Goal: Information Seeking & Learning: Find specific fact

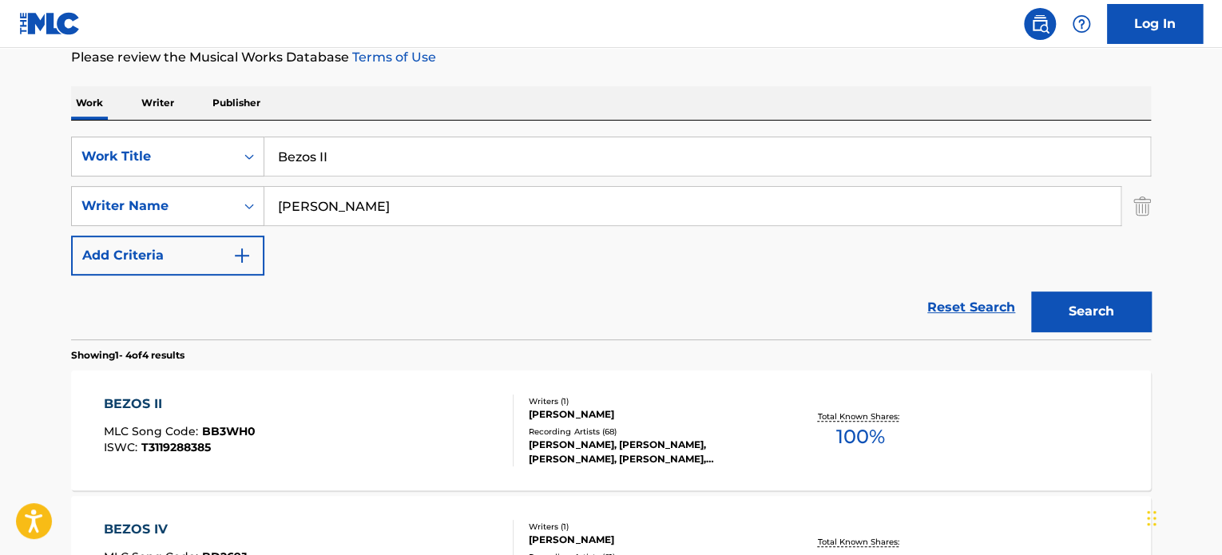
scroll to position [248, 0]
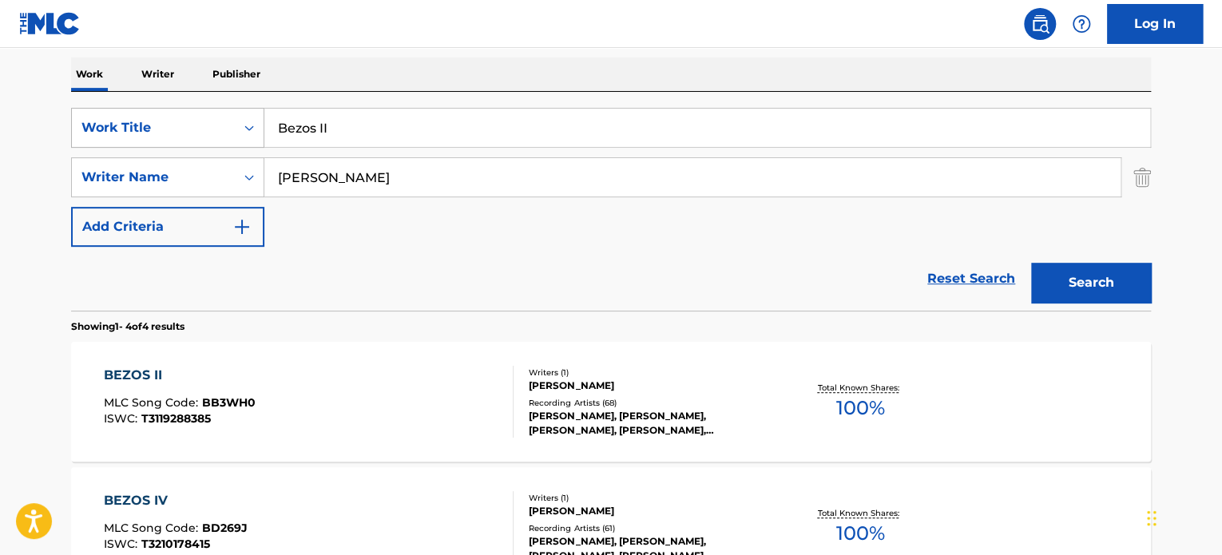
drag, startPoint x: 350, startPoint y: 129, endPoint x: 209, endPoint y: 112, distance: 142.5
click at [209, 112] on div "SearchWithCriteriaa1640b00-411b-4fbc-9cb5-48e37f1b4ea5 Work Title Bezos II" at bounding box center [611, 128] width 1080 height 40
paste input "Cameras / Good Ones Go Interlude (Medley)"
type input "Cameras / Good Ones Go Interlude (Medley)"
drag, startPoint x: 377, startPoint y: 186, endPoint x: 272, endPoint y: 185, distance: 105.5
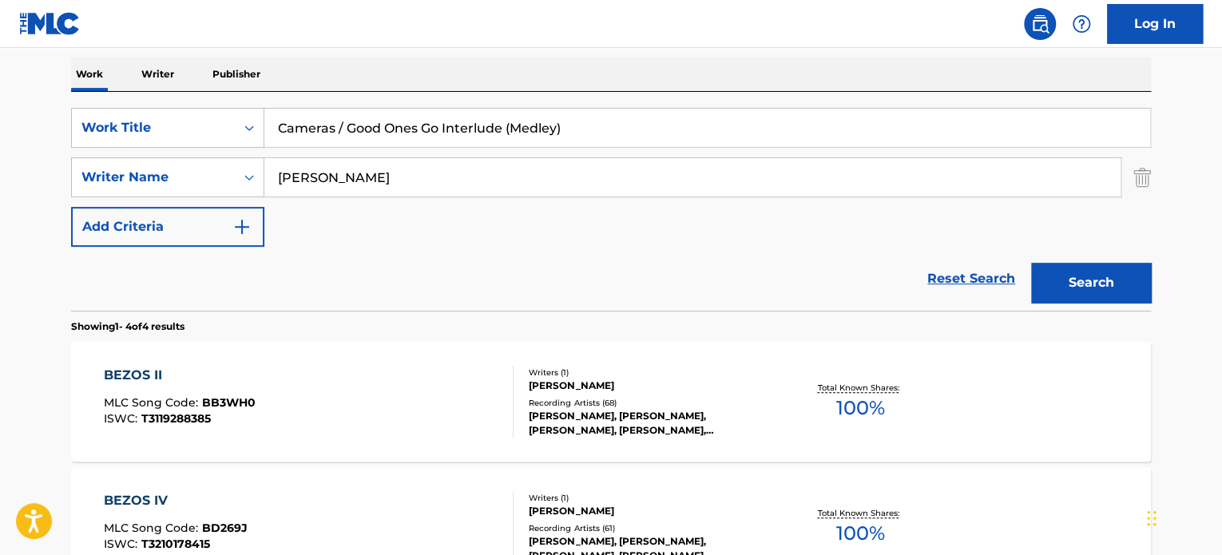
click at [272, 185] on input "[PERSON_NAME]" at bounding box center [692, 177] width 856 height 38
type input "[PERSON_NAME]"
click at [1083, 283] on button "Search" at bounding box center [1091, 283] width 120 height 40
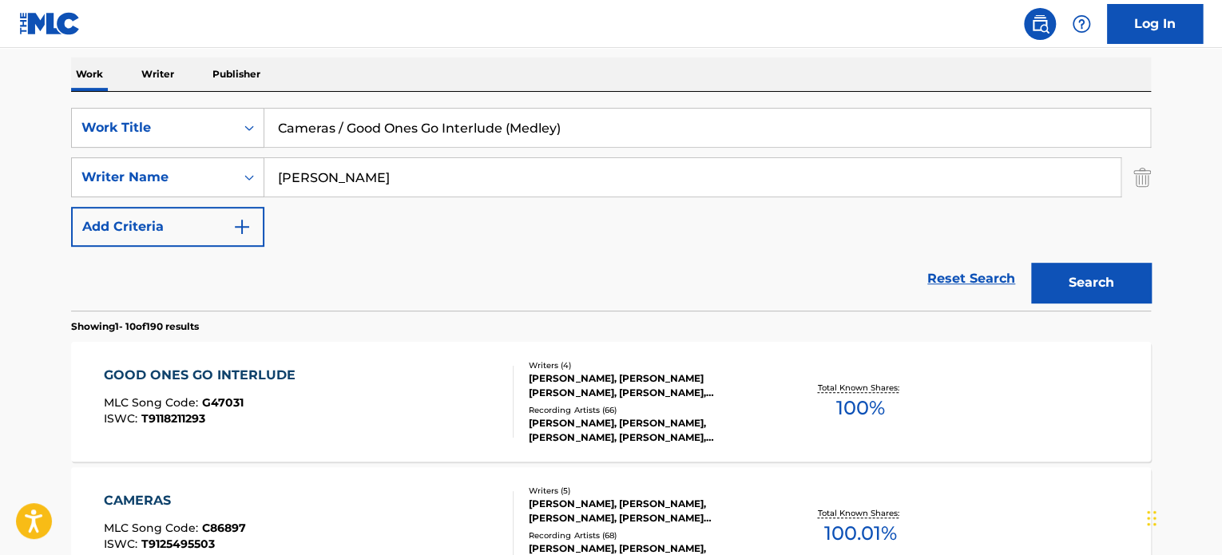
scroll to position [328, 0]
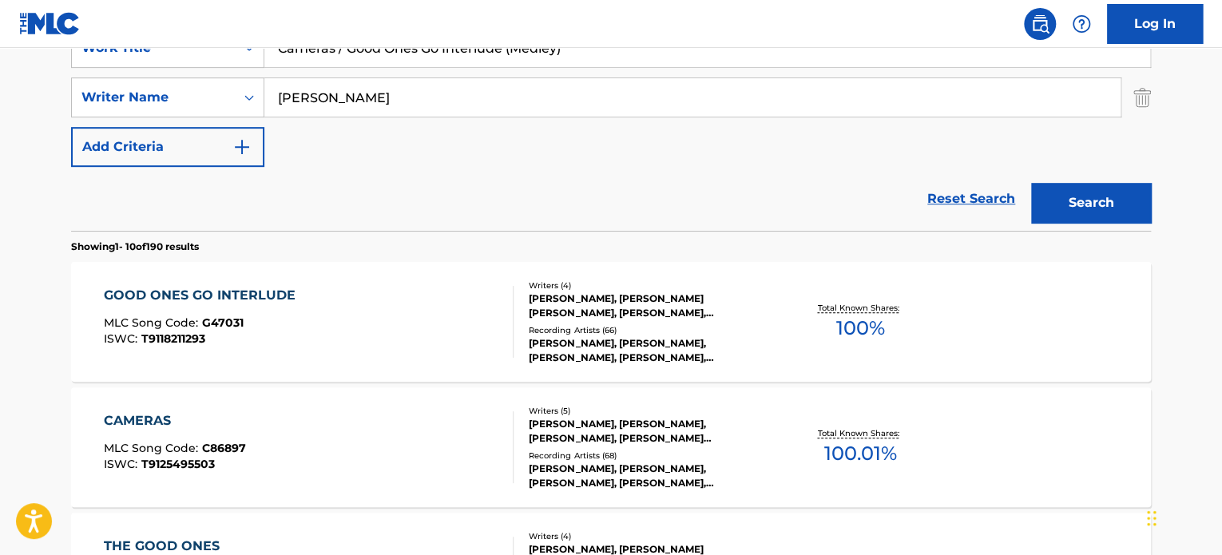
click at [371, 309] on div "GOOD ONES GO INTERLUDE MLC Song Code : G47031 ISWC : T9118211293" at bounding box center [309, 322] width 411 height 72
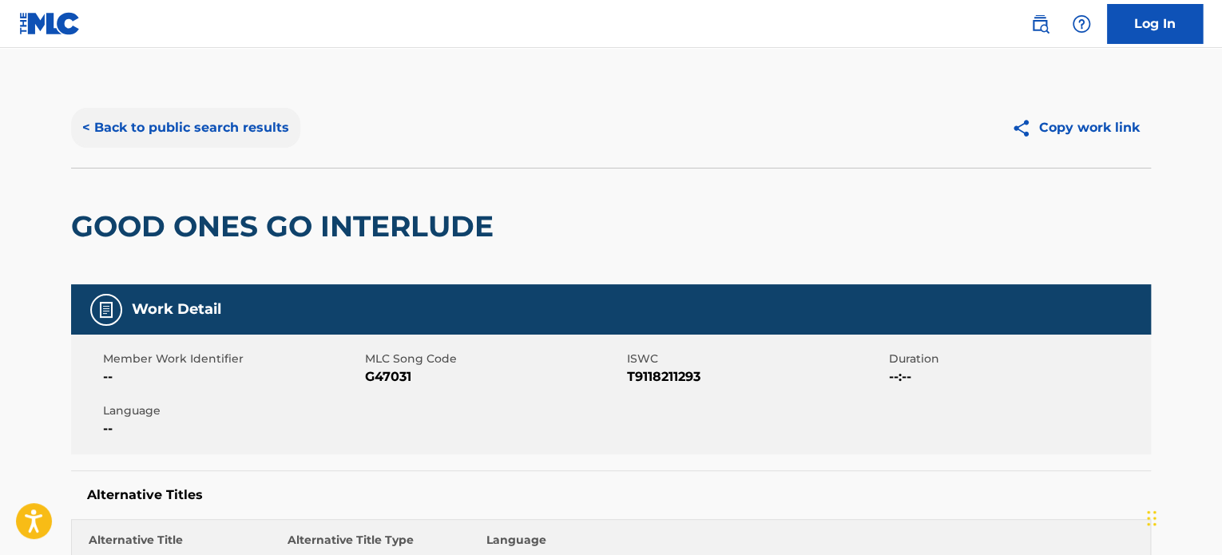
click at [187, 137] on button "< Back to public search results" at bounding box center [185, 128] width 229 height 40
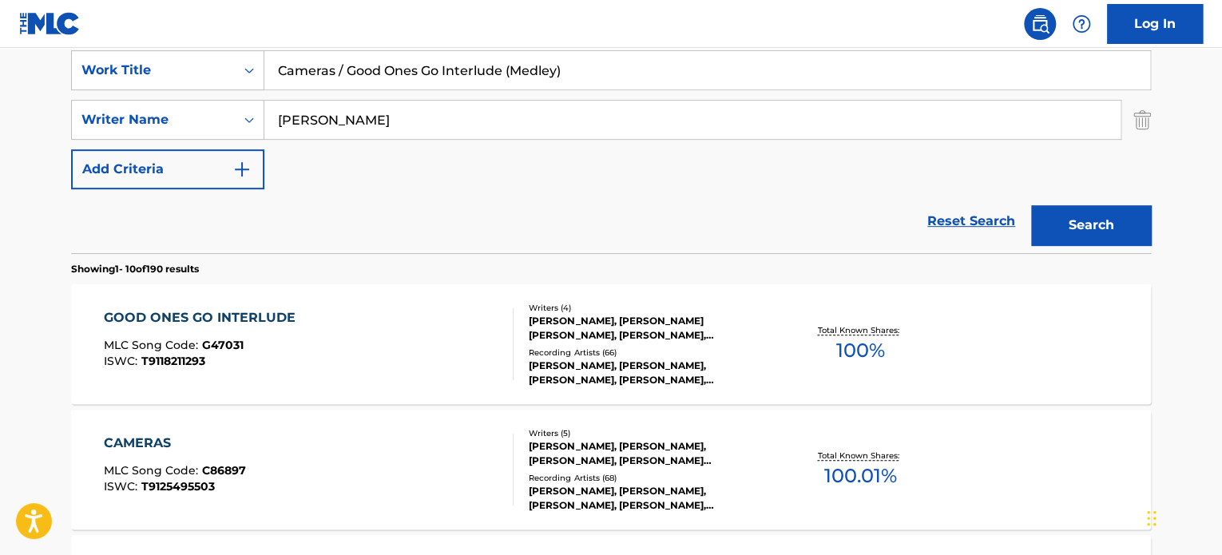
scroll to position [331, 0]
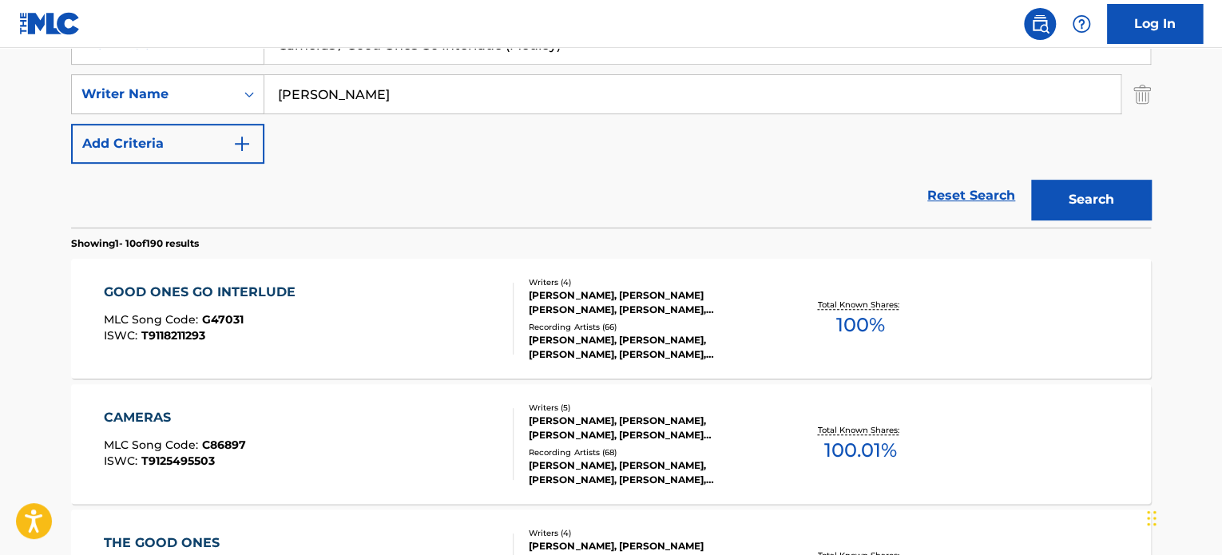
click at [403, 308] on div "GOOD ONES GO INTERLUDE MLC Song Code : G47031 ISWC : T9118211293" at bounding box center [309, 319] width 411 height 72
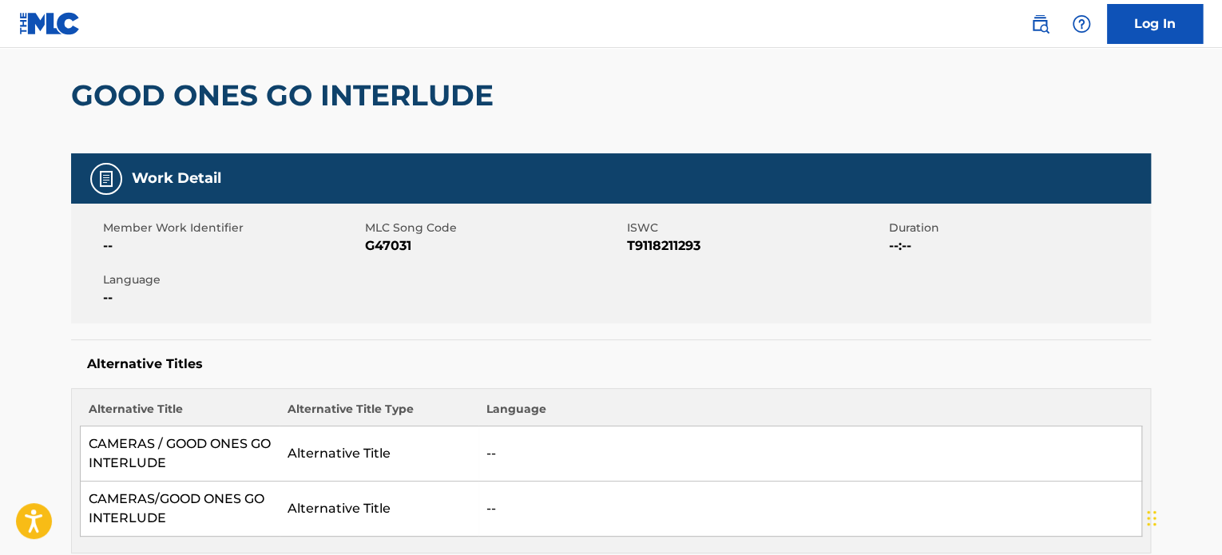
scroll to position [240, 0]
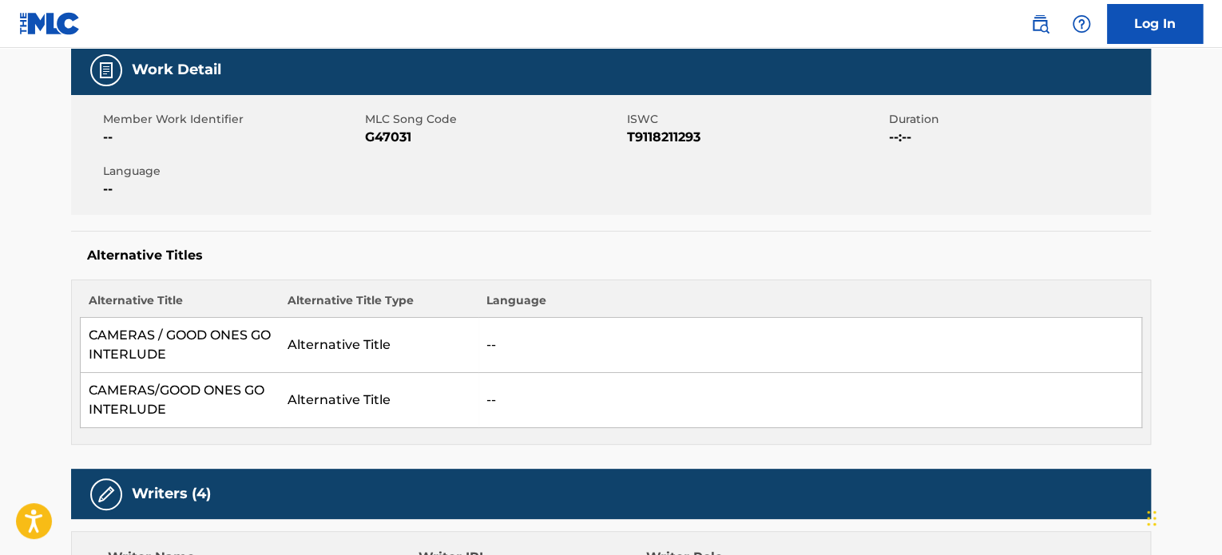
click at [391, 135] on span "G47031" at bounding box center [494, 137] width 258 height 19
copy span "G47031"
click at [388, 133] on span "G47031" at bounding box center [494, 137] width 258 height 19
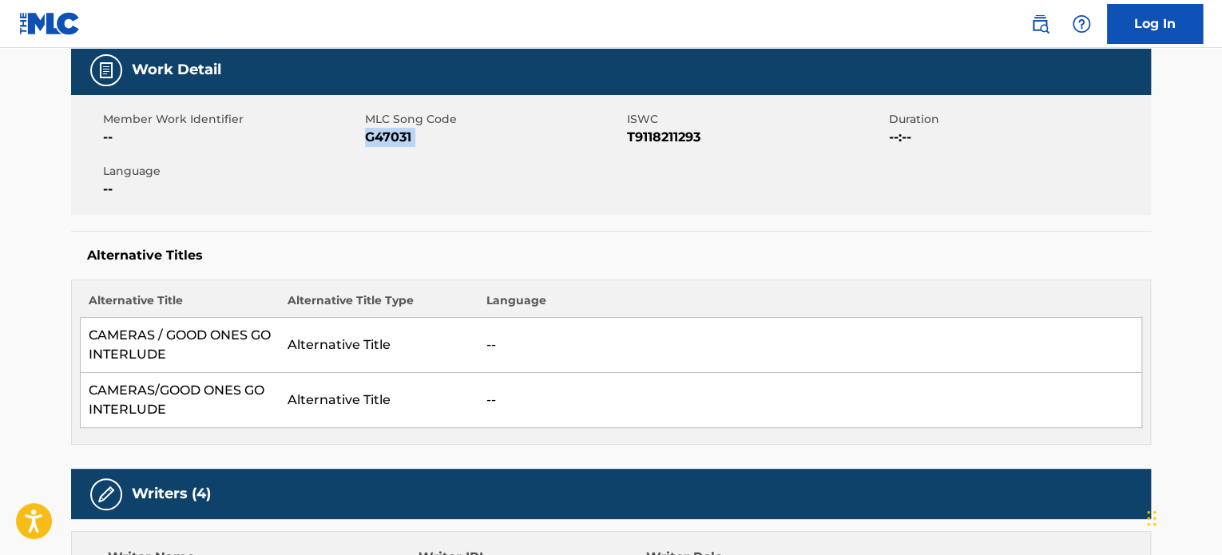
click at [388, 133] on span "G47031" at bounding box center [494, 137] width 258 height 19
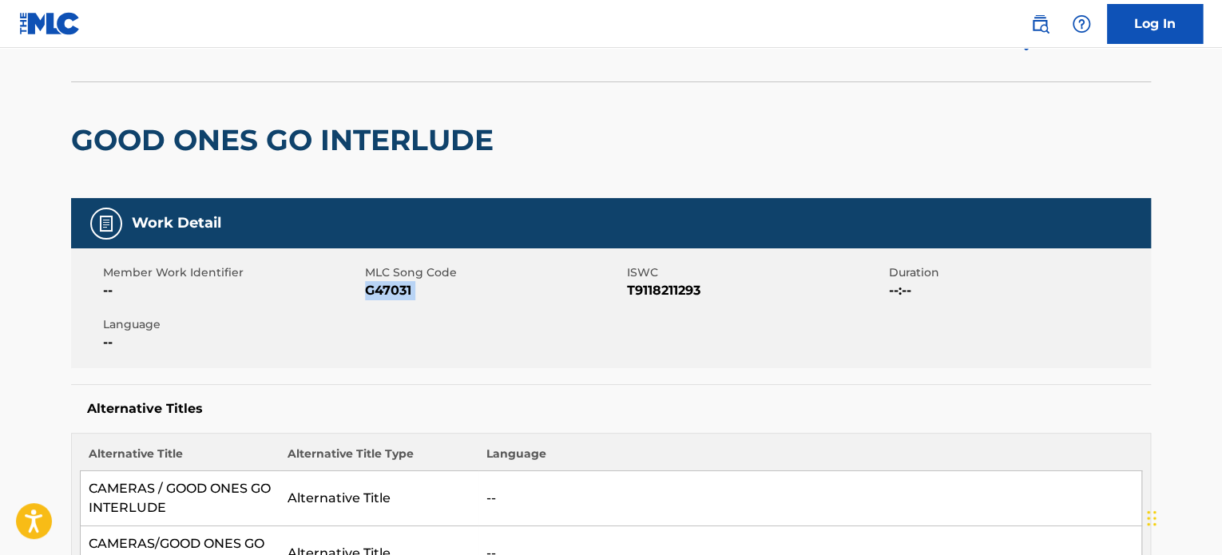
scroll to position [0, 0]
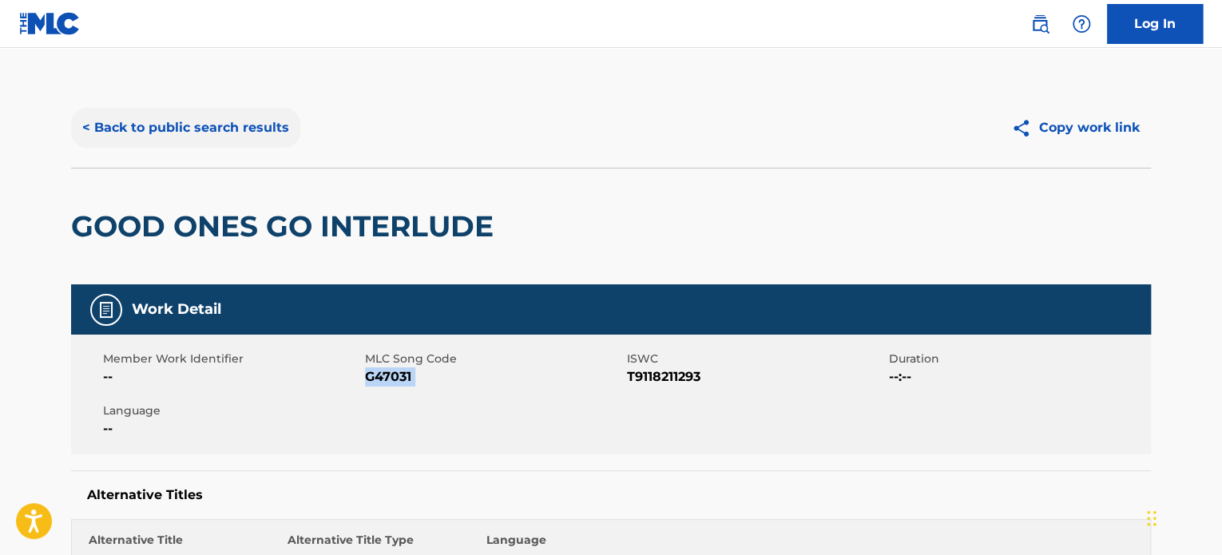
click at [206, 129] on button "< Back to public search results" at bounding box center [185, 128] width 229 height 40
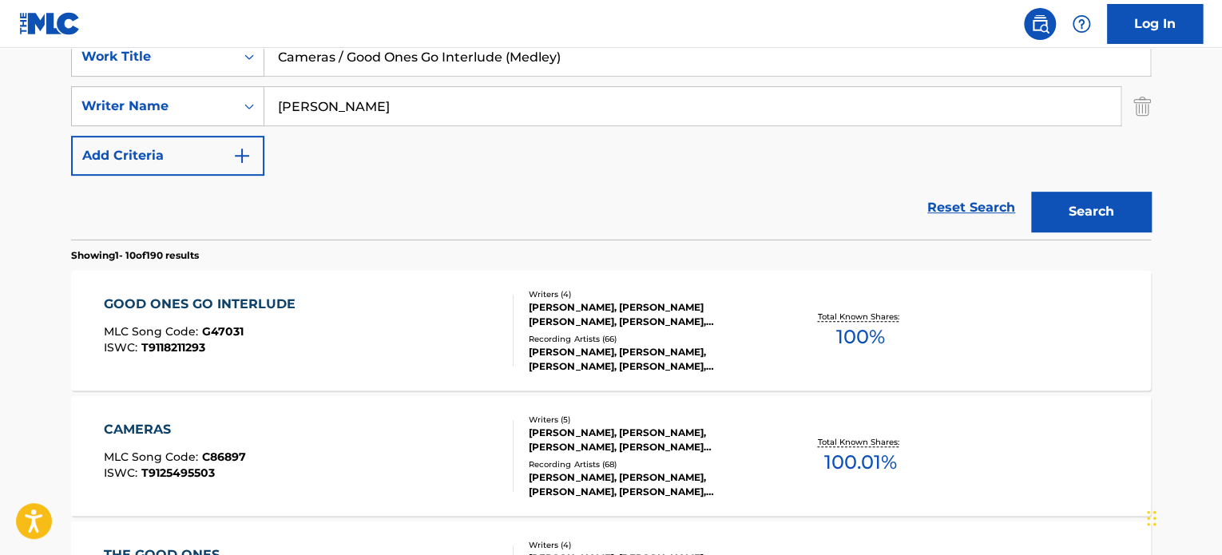
scroll to position [171, 0]
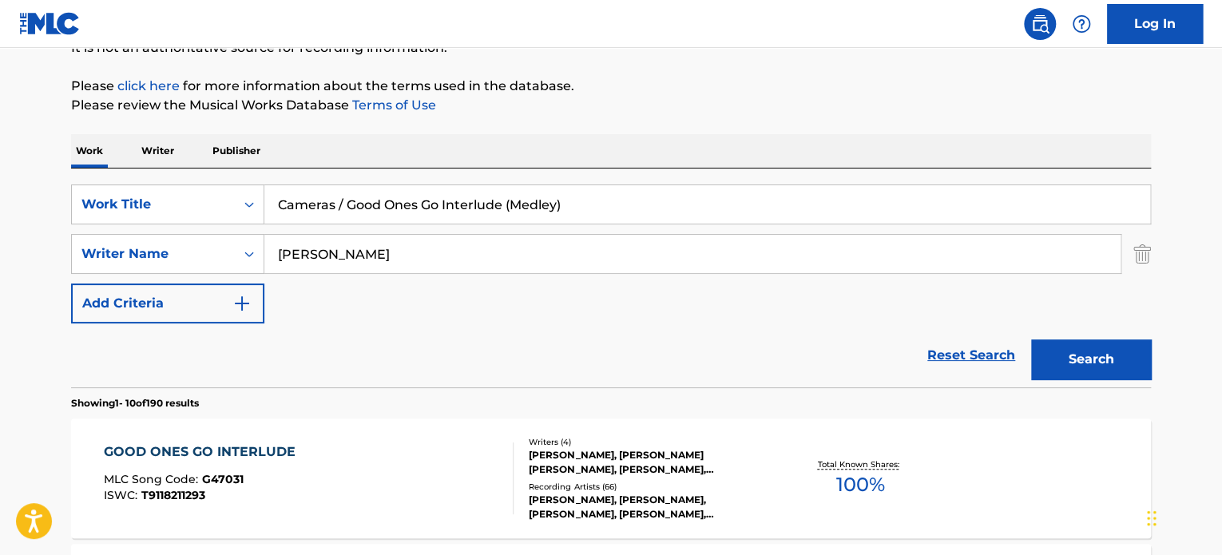
drag, startPoint x: 1146, startPoint y: 252, endPoint x: 1137, endPoint y: 247, distance: 10.0
click at [1145, 252] on img "Search Form" at bounding box center [1143, 254] width 18 height 40
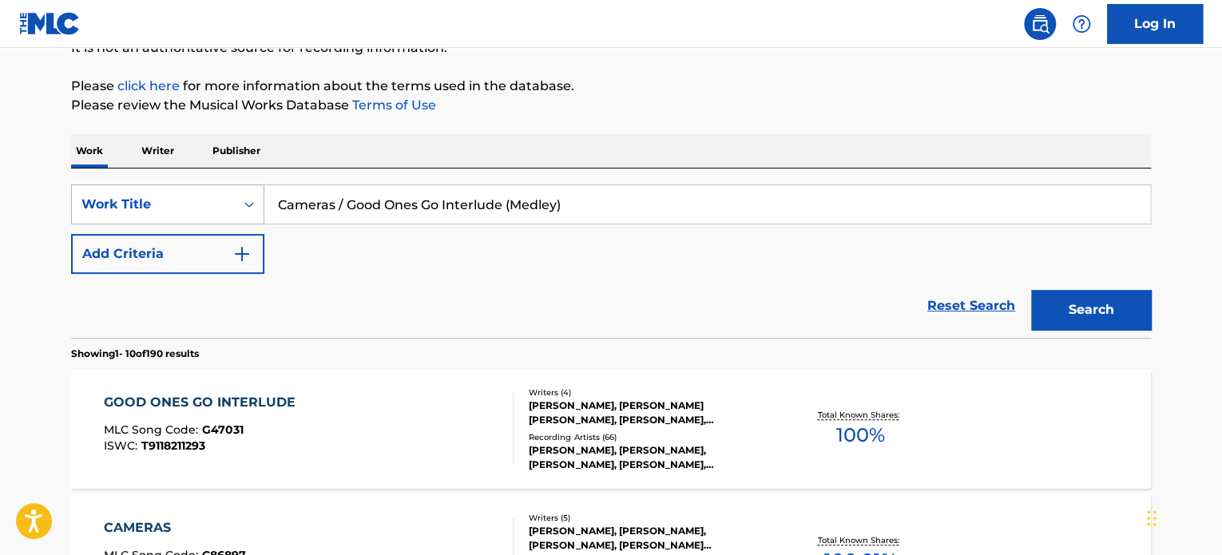
drag, startPoint x: 614, startPoint y: 196, endPoint x: 259, endPoint y: 194, distance: 354.7
click at [262, 198] on div "SearchWithCriteriaa1640b00-411b-4fbc-9cb5-48e37f1b4ea5 Work Title Cameras / Goo…" at bounding box center [611, 205] width 1080 height 40
paste input "omedy is a weird job"
type input "Comedy is a weird job"
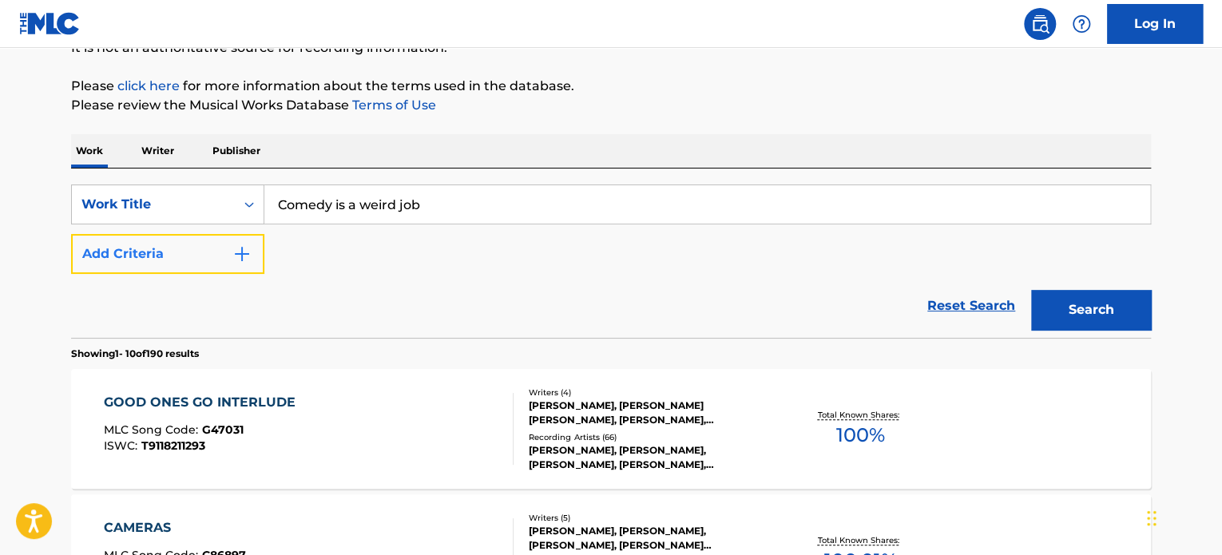
click at [233, 254] on img "Search Form" at bounding box center [241, 253] width 19 height 19
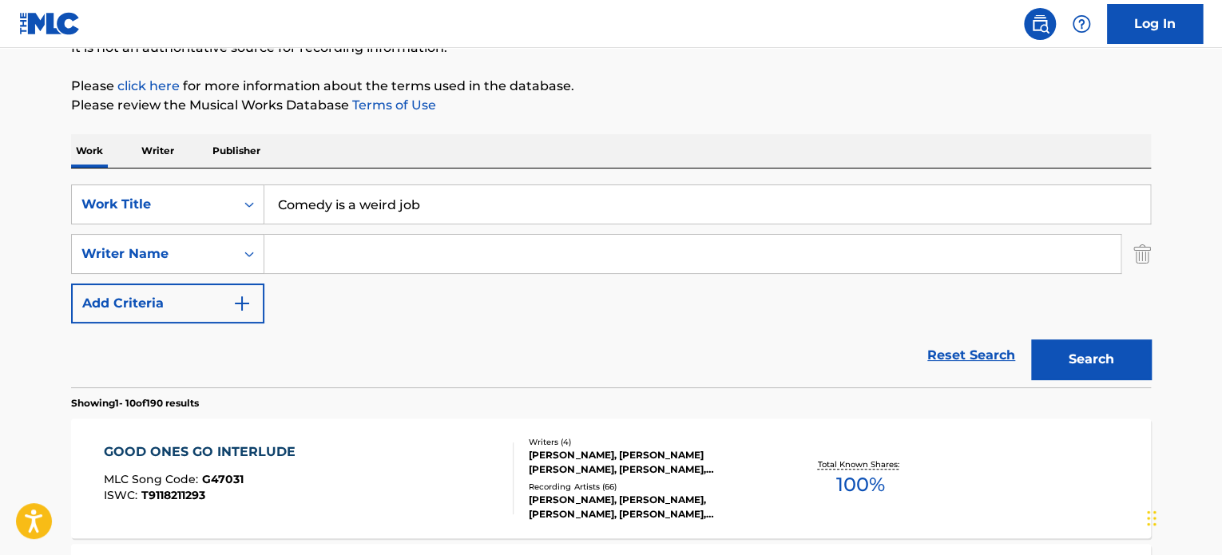
drag, startPoint x: 331, startPoint y: 255, endPoint x: 339, endPoint y: 272, distance: 19.3
click at [331, 255] on input "Search Form" at bounding box center [692, 254] width 856 height 38
click at [1031, 340] on button "Search" at bounding box center [1091, 360] width 120 height 40
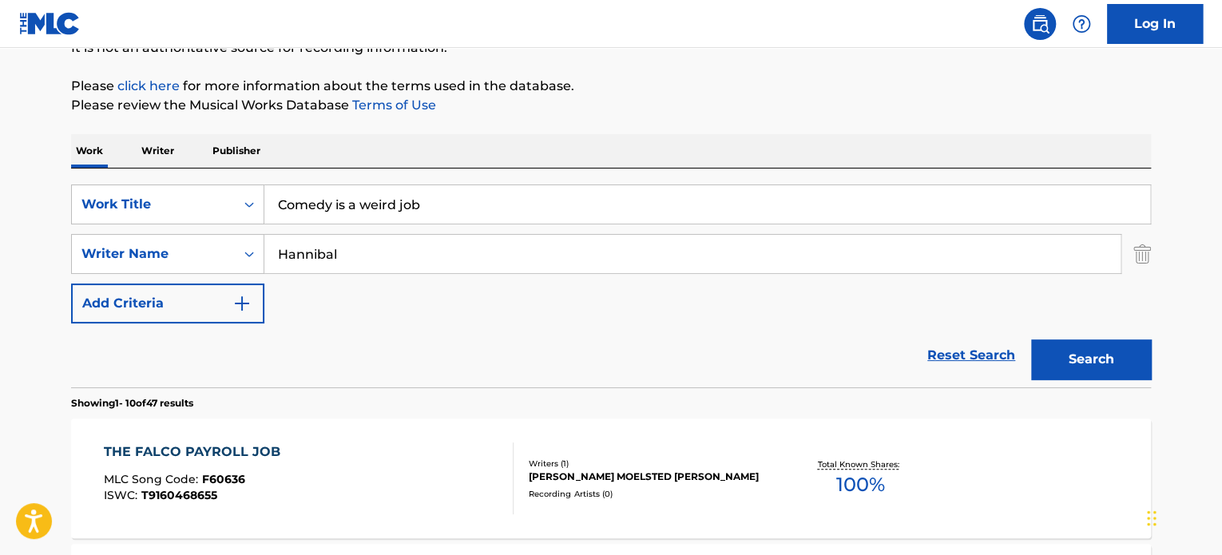
click at [376, 260] on input "Hannibal" at bounding box center [692, 254] width 856 height 38
type input "[PERSON_NAME]"
click at [1031, 340] on button "Search" at bounding box center [1091, 360] width 120 height 40
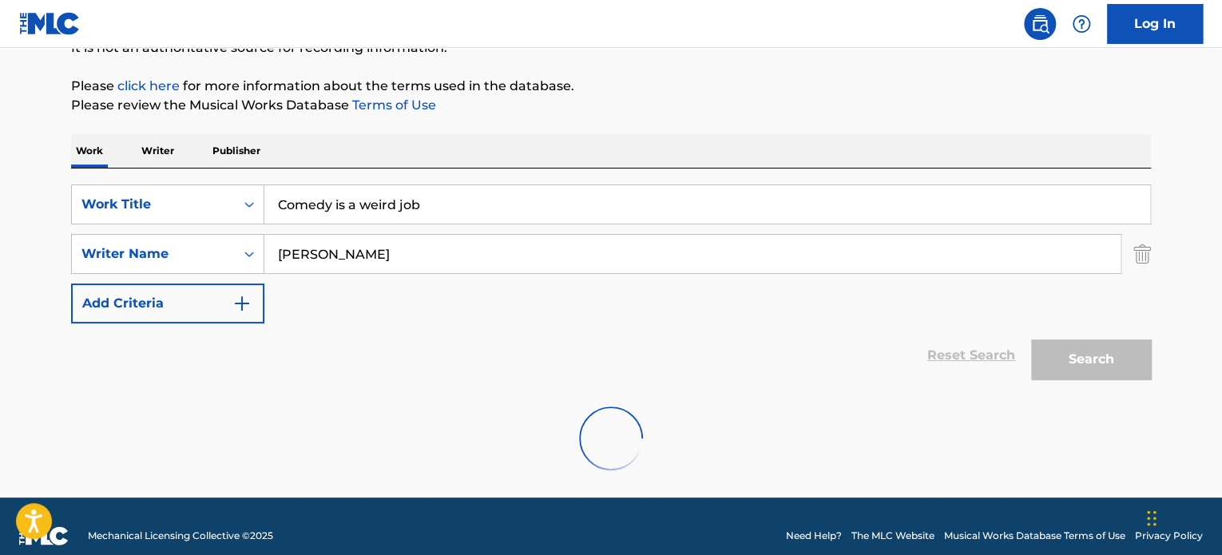
scroll to position [137, 0]
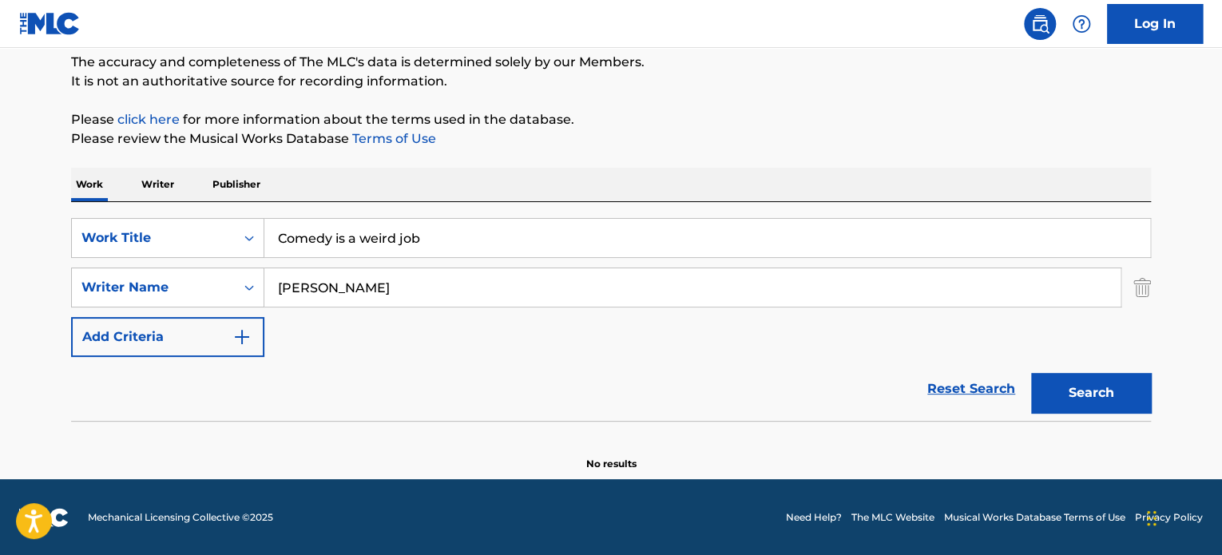
drag, startPoint x: 476, startPoint y: 234, endPoint x: 203, endPoint y: 194, distance: 276.1
click at [207, 207] on div "SearchWithCriteriaa1640b00-411b-4fbc-9cb5-48e37f1b4ea5 Work Title Comedy is a w…" at bounding box center [611, 311] width 1080 height 219
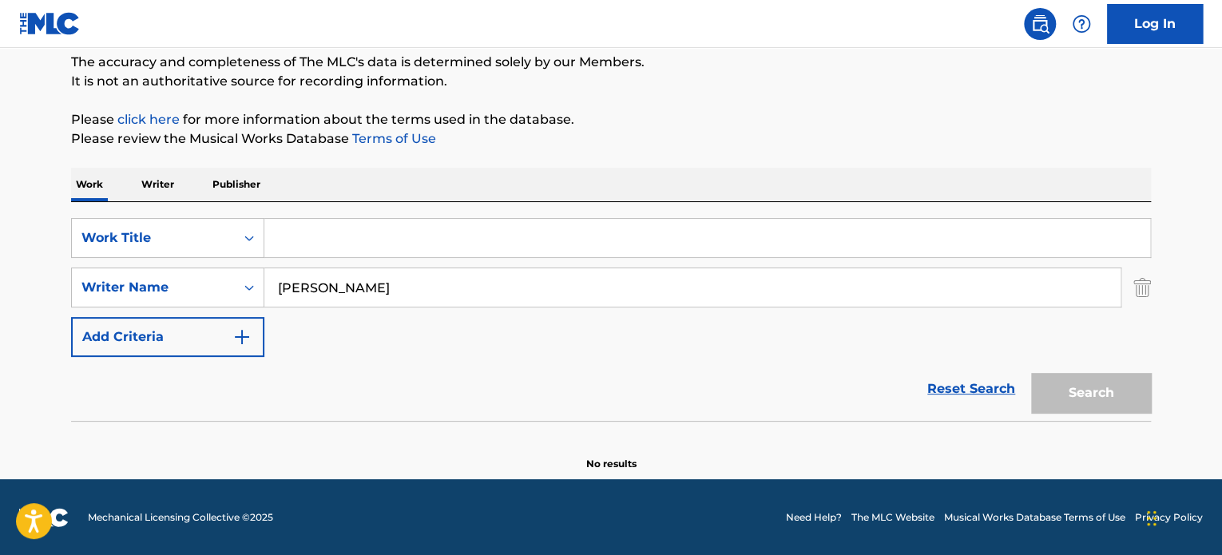
click at [1157, 287] on div "The MLC Public Work Search The accuracy and completeness of The MLC's data is d…" at bounding box center [611, 210] width 1119 height 521
click at [1136, 288] on img "Search Form" at bounding box center [1143, 288] width 18 height 40
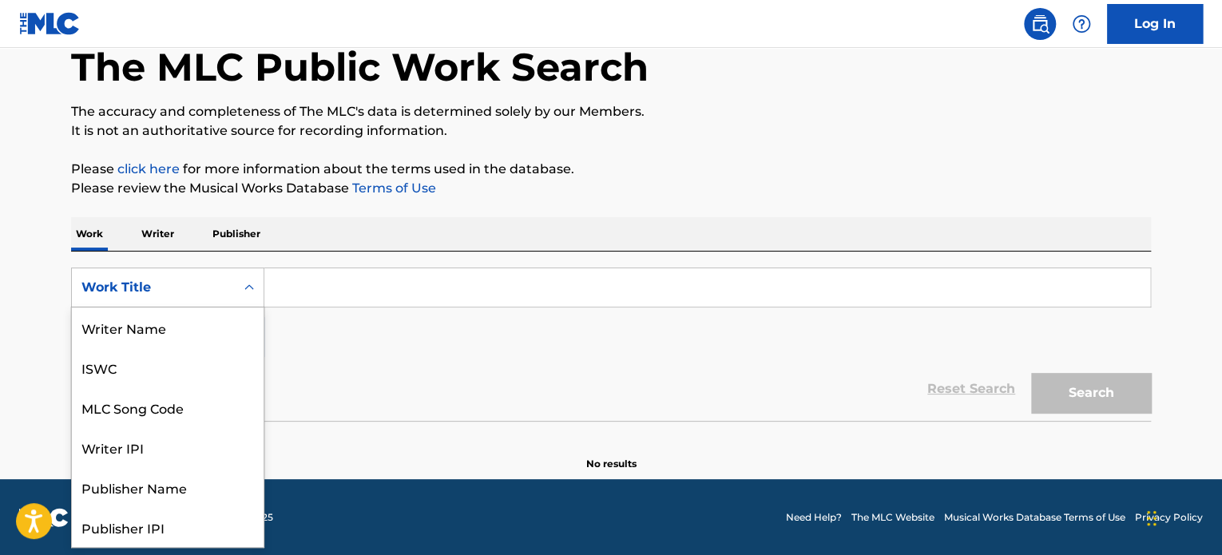
click at [235, 292] on div "Search Form" at bounding box center [249, 287] width 29 height 29
click at [188, 344] on div "Writer Name" at bounding box center [168, 328] width 192 height 40
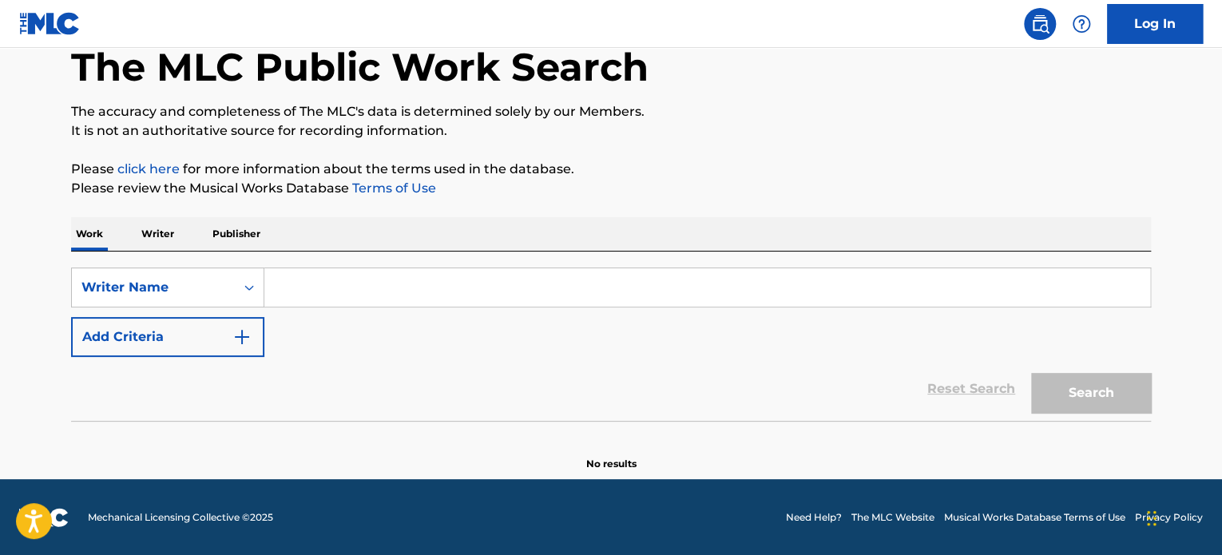
drag, startPoint x: 350, startPoint y: 282, endPoint x: 527, endPoint y: 178, distance: 204.9
click at [350, 282] on input "Search Form" at bounding box center [707, 287] width 886 height 38
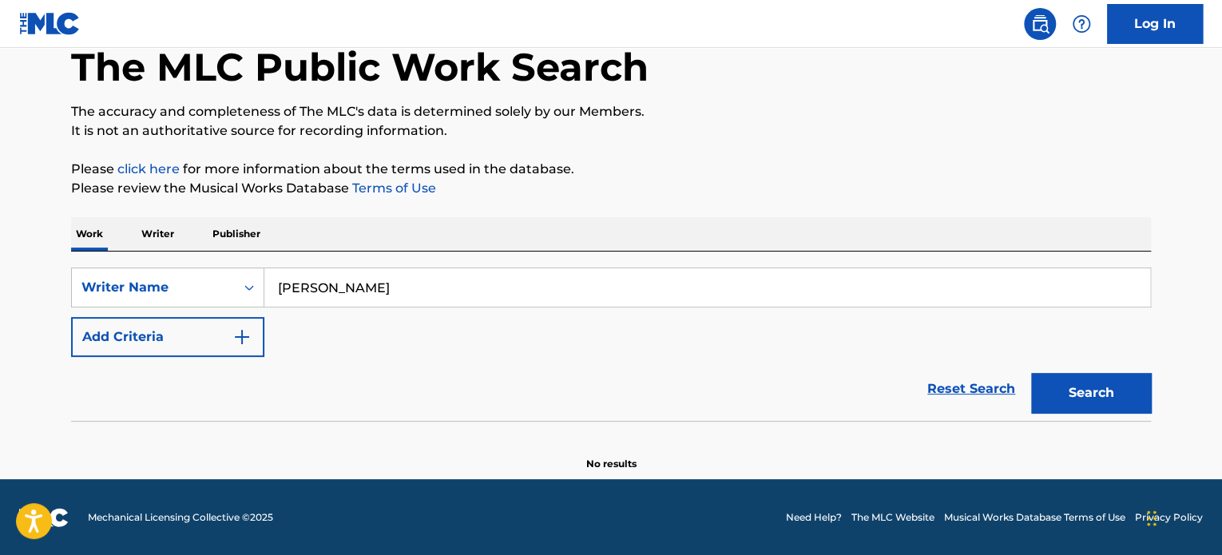
type input "[PERSON_NAME]"
click at [1031, 373] on button "Search" at bounding box center [1091, 393] width 120 height 40
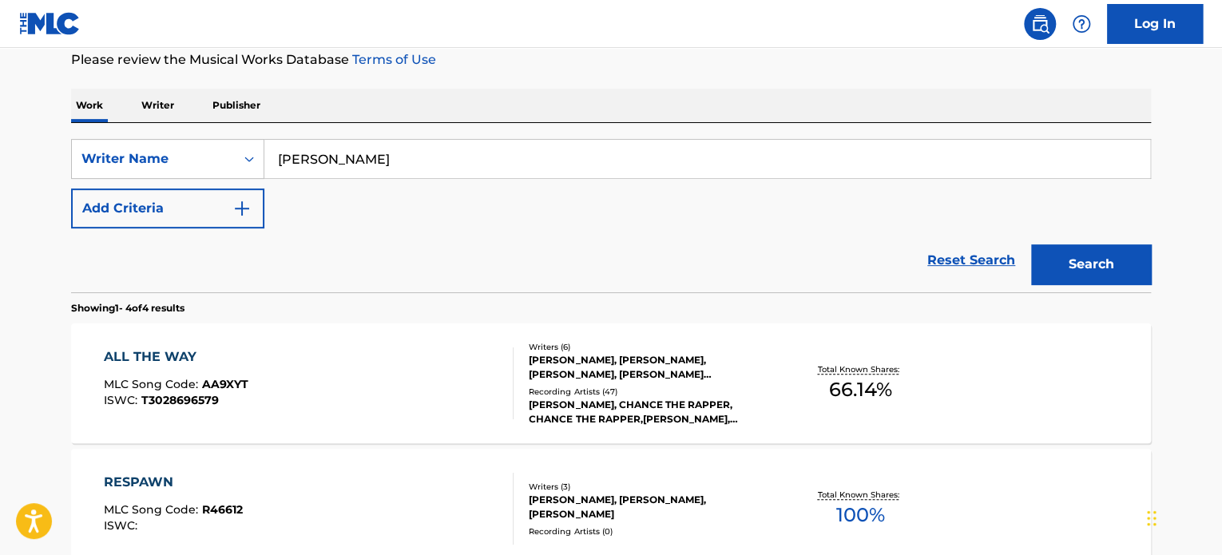
scroll to position [81, 0]
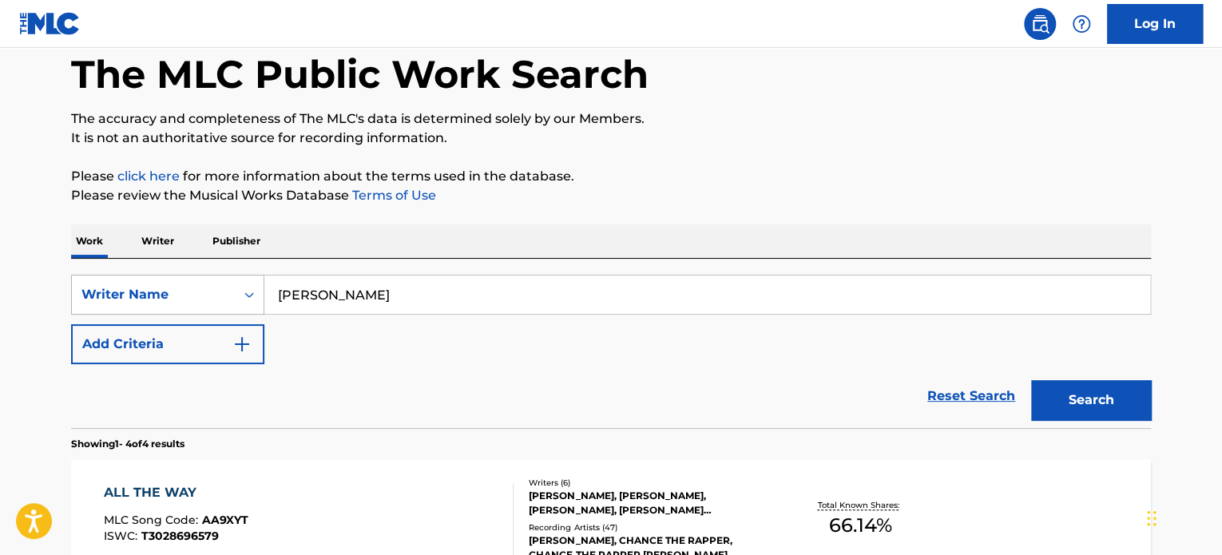
click at [221, 288] on div "Writer Name" at bounding box center [153, 294] width 144 height 19
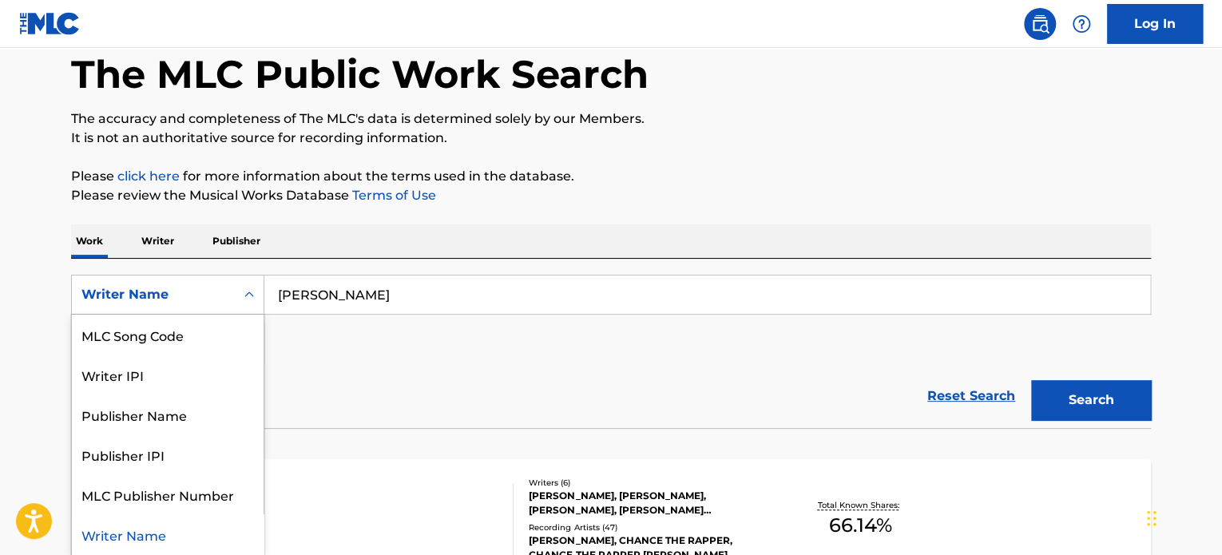
scroll to position [0, 0]
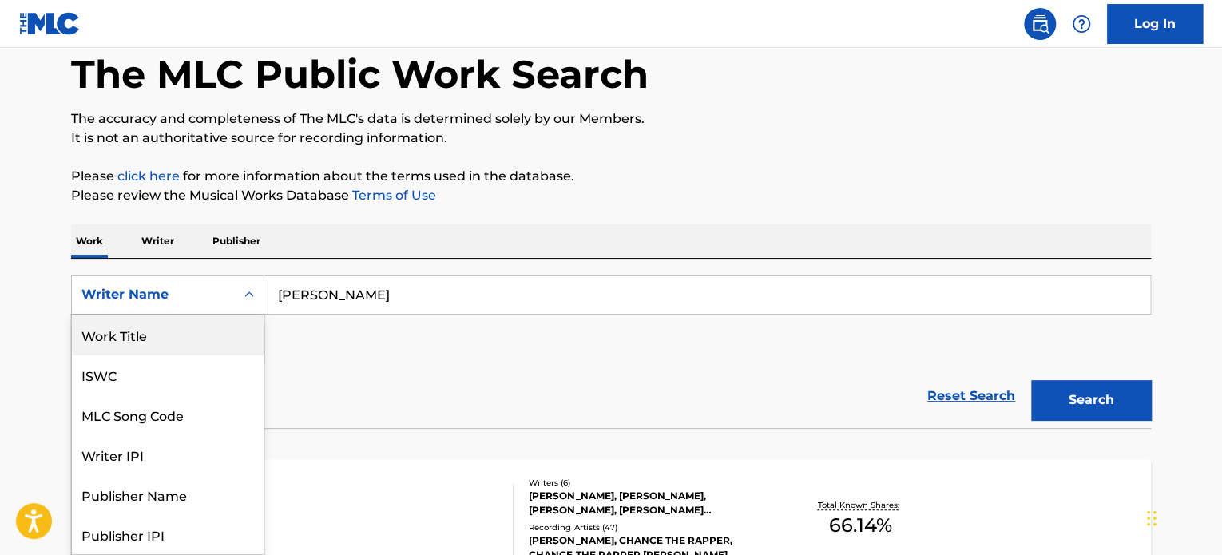
click at [182, 338] on div "Work Title" at bounding box center [168, 335] width 192 height 40
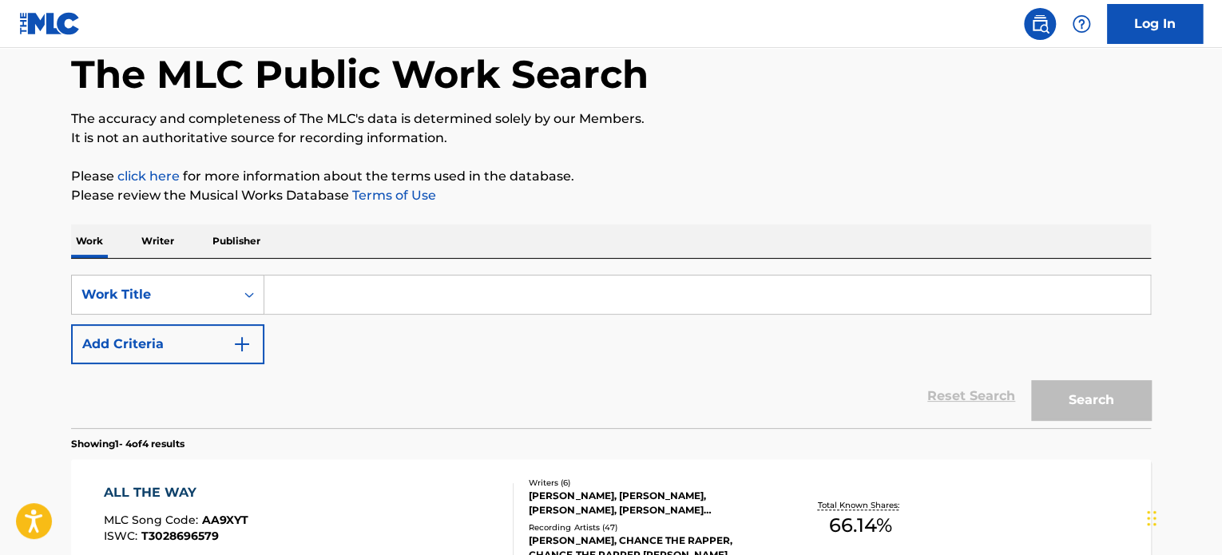
click at [350, 296] on input "Search Form" at bounding box center [707, 295] width 886 height 38
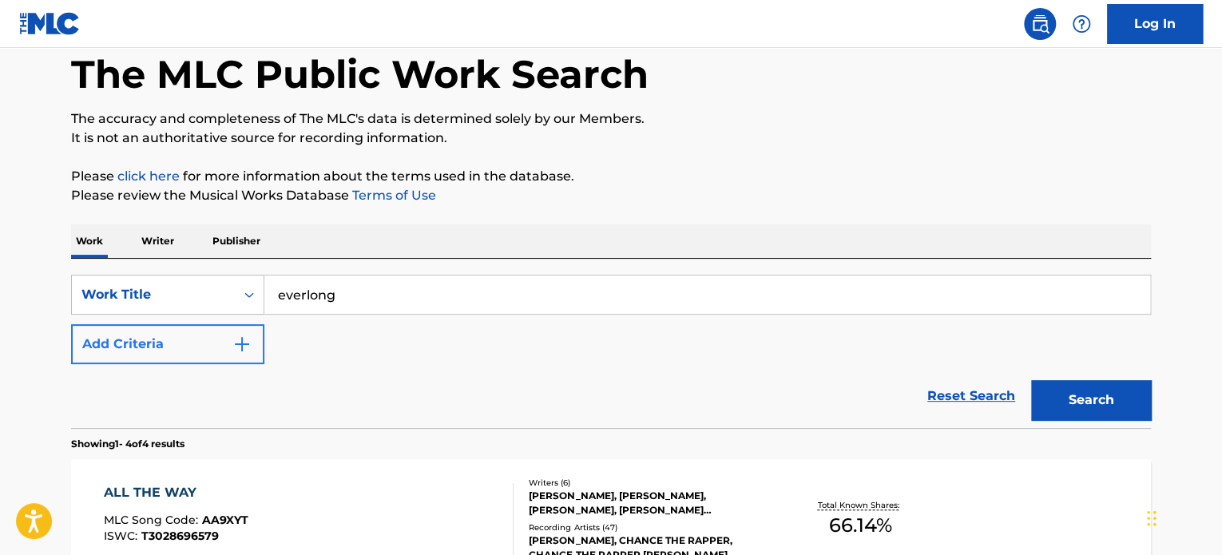
type input "everlong"
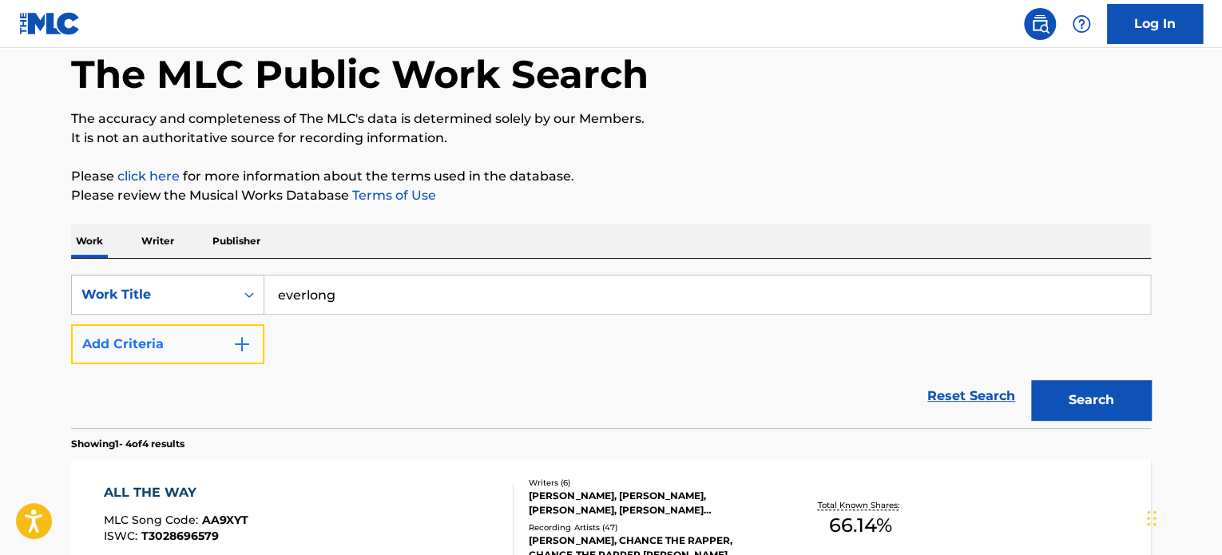
click at [208, 362] on button "Add Criteria" at bounding box center [167, 344] width 193 height 40
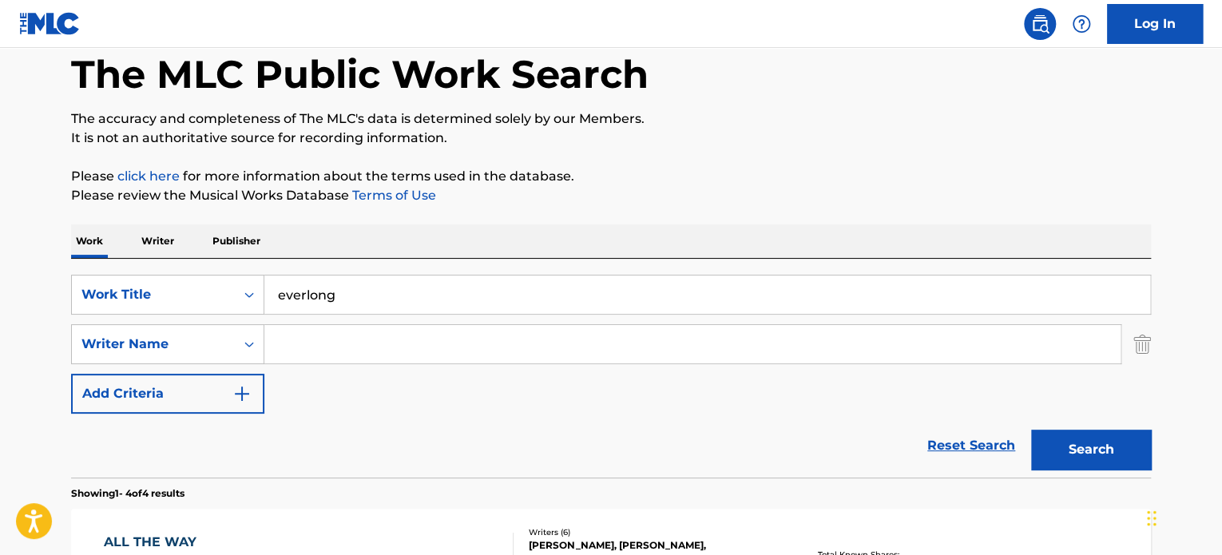
drag, startPoint x: 321, startPoint y: 348, endPoint x: 339, endPoint y: 375, distance: 31.7
click at [321, 348] on input "Search Form" at bounding box center [692, 344] width 856 height 38
type input "[PERSON_NAME]"
click at [1031, 430] on button "Search" at bounding box center [1091, 450] width 120 height 40
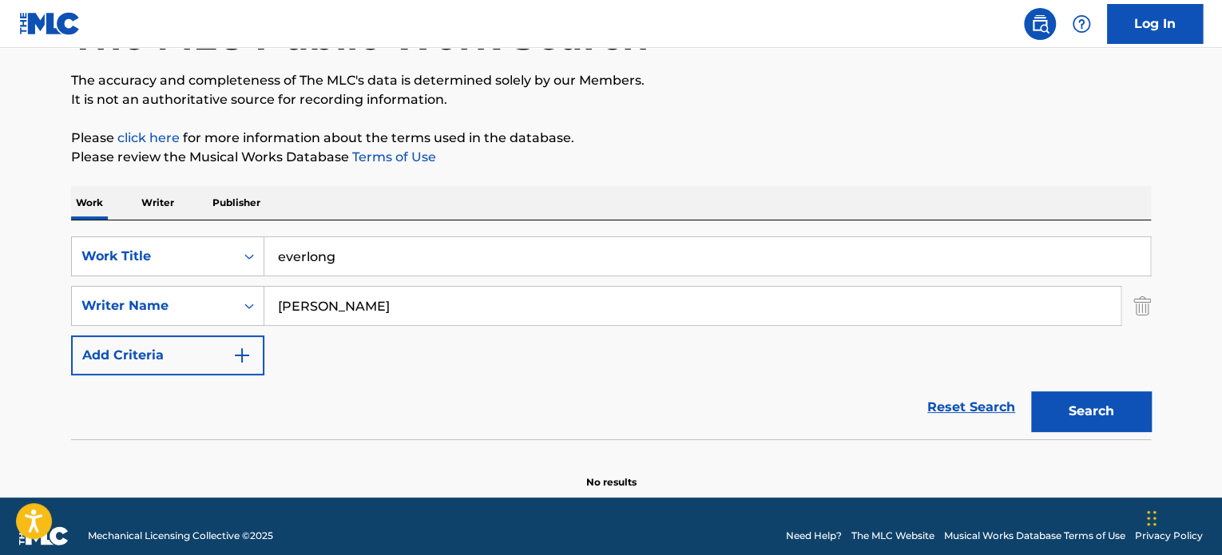
scroll to position [137, 0]
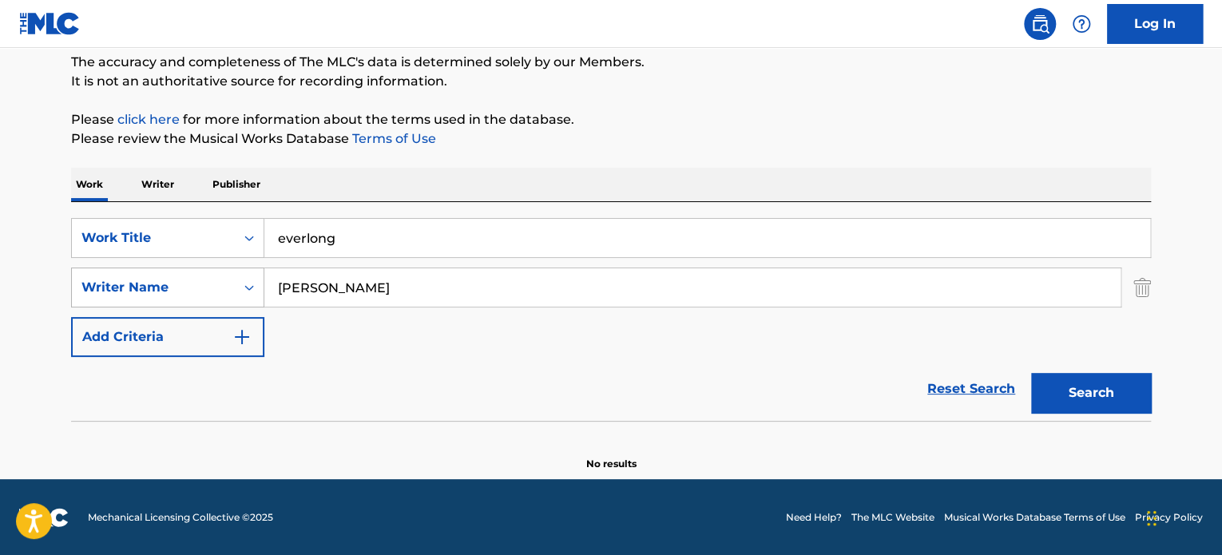
drag, startPoint x: 384, startPoint y: 284, endPoint x: 221, endPoint y: 286, distance: 163.0
click at [221, 286] on div "SearchWithCriteriae6b44043-693a-4802-a77a-904941132084 Writer Name [PERSON_NAME]" at bounding box center [611, 288] width 1080 height 40
click at [1138, 290] on img "Search Form" at bounding box center [1143, 288] width 18 height 40
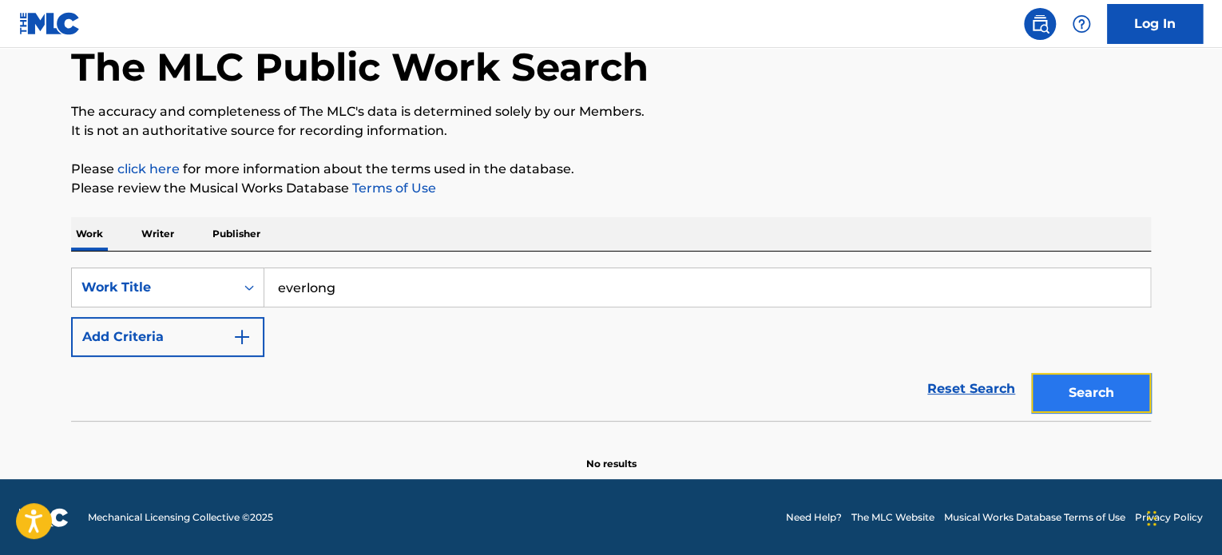
click at [1098, 395] on button "Search" at bounding box center [1091, 393] width 120 height 40
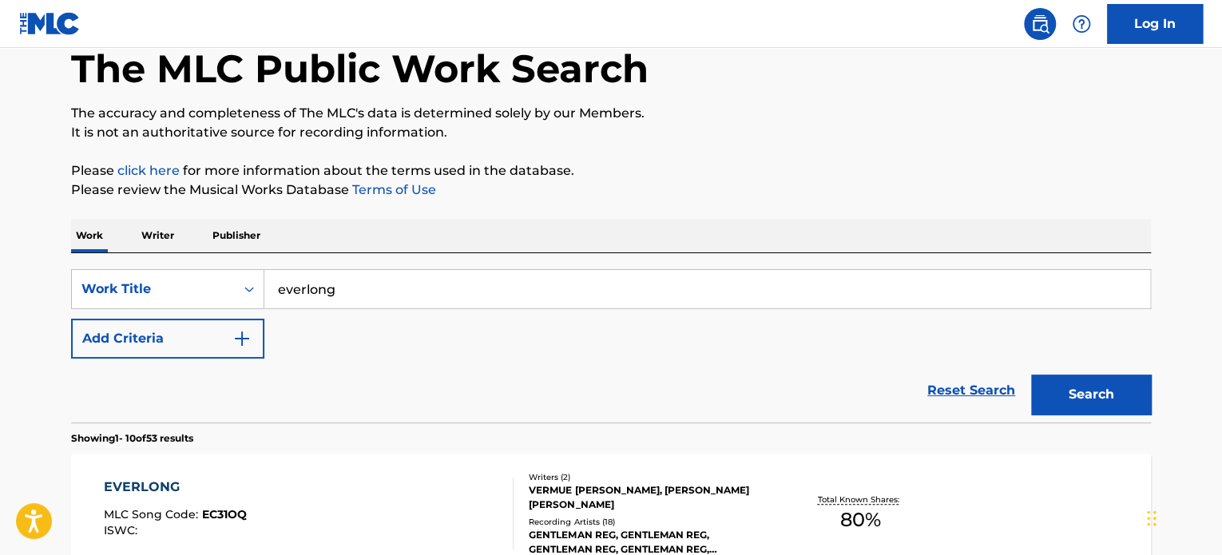
scroll to position [201, 0]
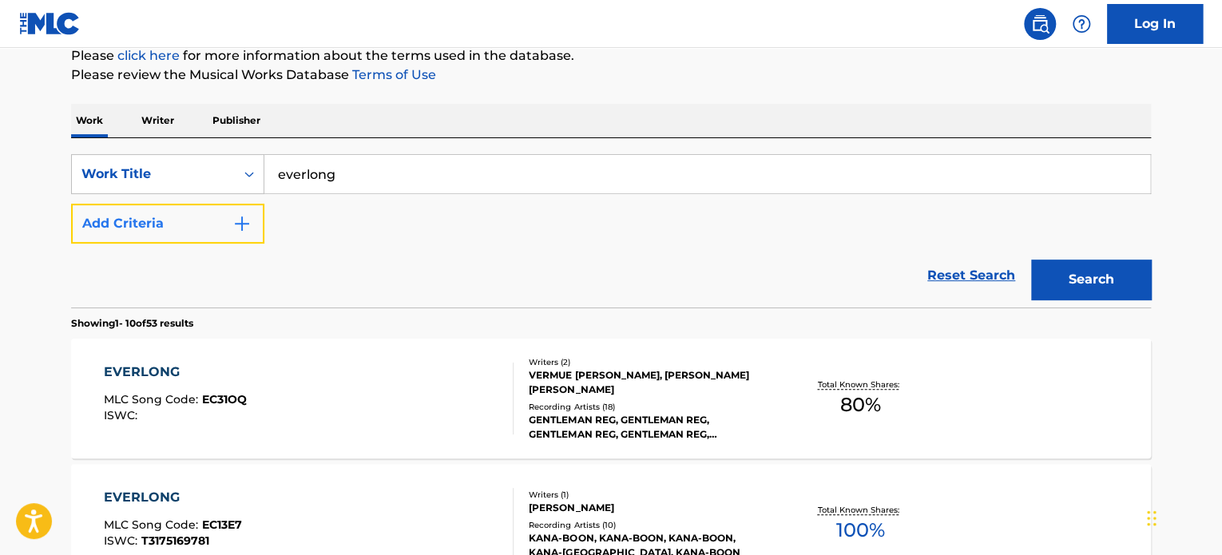
click at [240, 230] on img "Search Form" at bounding box center [241, 223] width 19 height 19
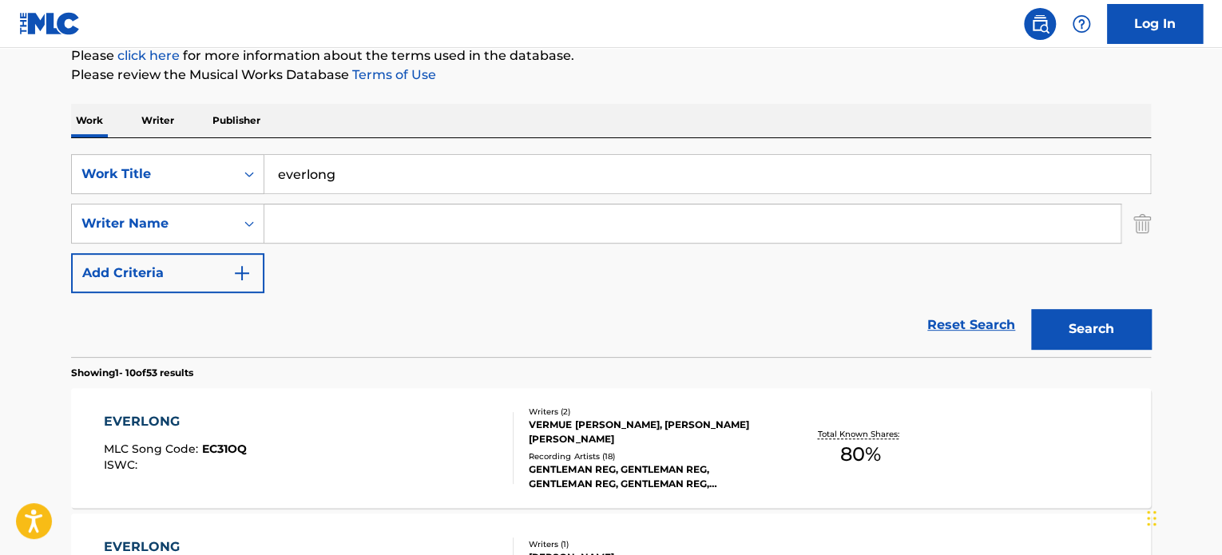
click at [337, 230] on input "Search Form" at bounding box center [692, 224] width 856 height 38
type input "[PERSON_NAME]"
click at [1031, 309] on button "Search" at bounding box center [1091, 329] width 120 height 40
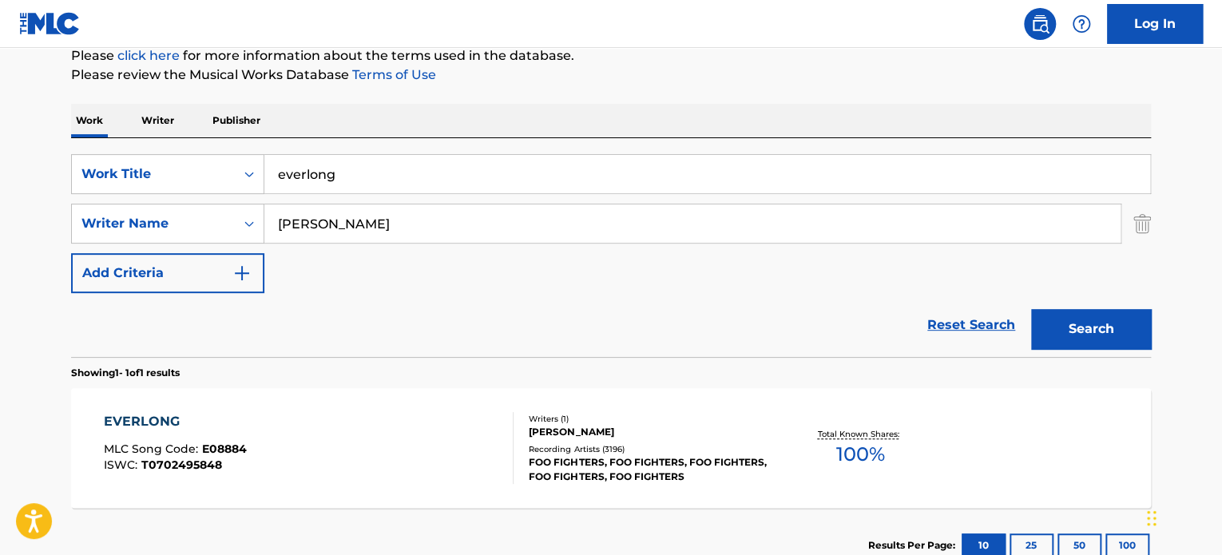
click at [445, 447] on div "EVERLONG MLC Song Code : E08884 ISWC : T0702495848" at bounding box center [309, 448] width 411 height 72
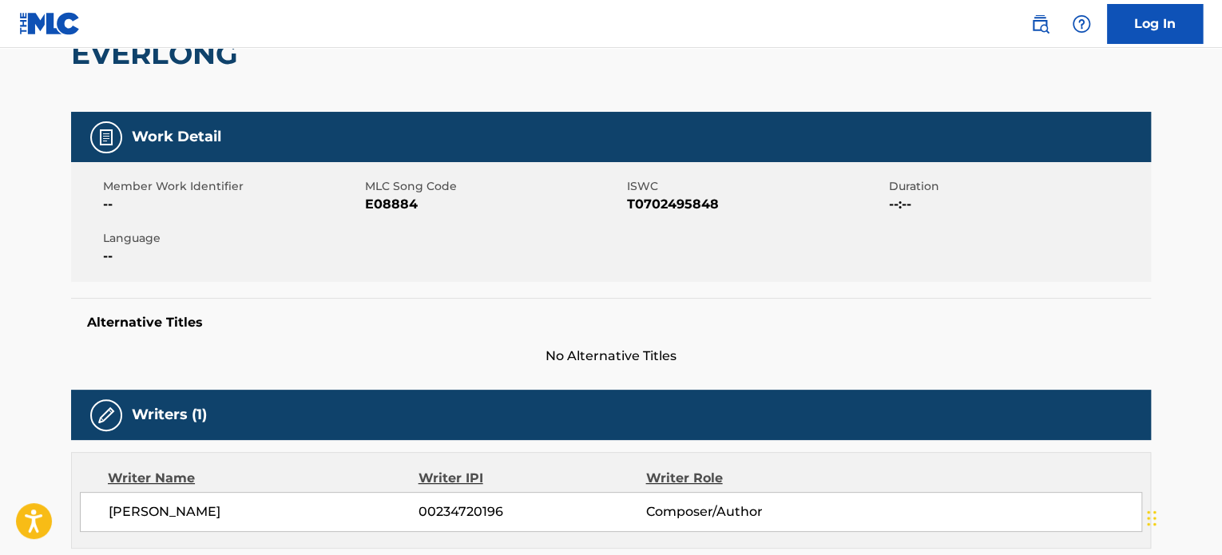
scroll to position [134, 0]
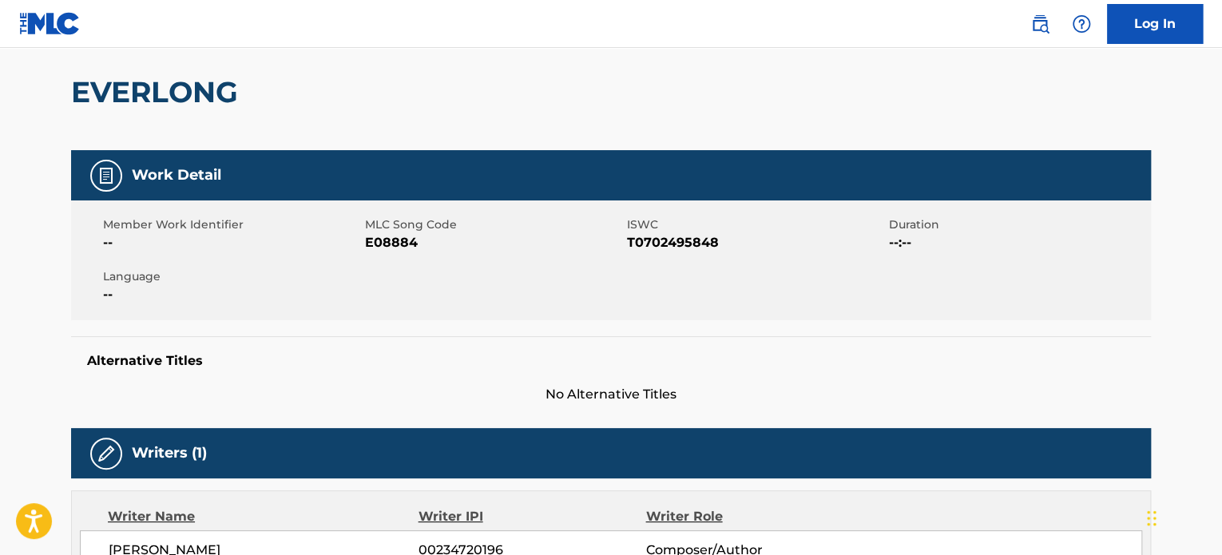
click at [395, 241] on span "E08884" at bounding box center [494, 242] width 258 height 19
copy span "E08884"
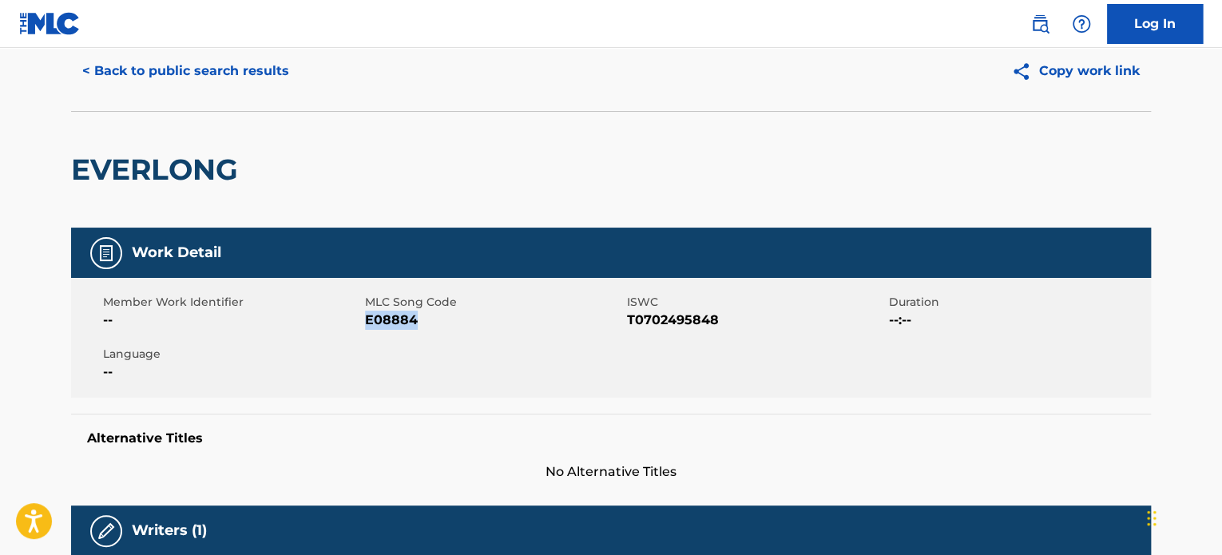
scroll to position [0, 0]
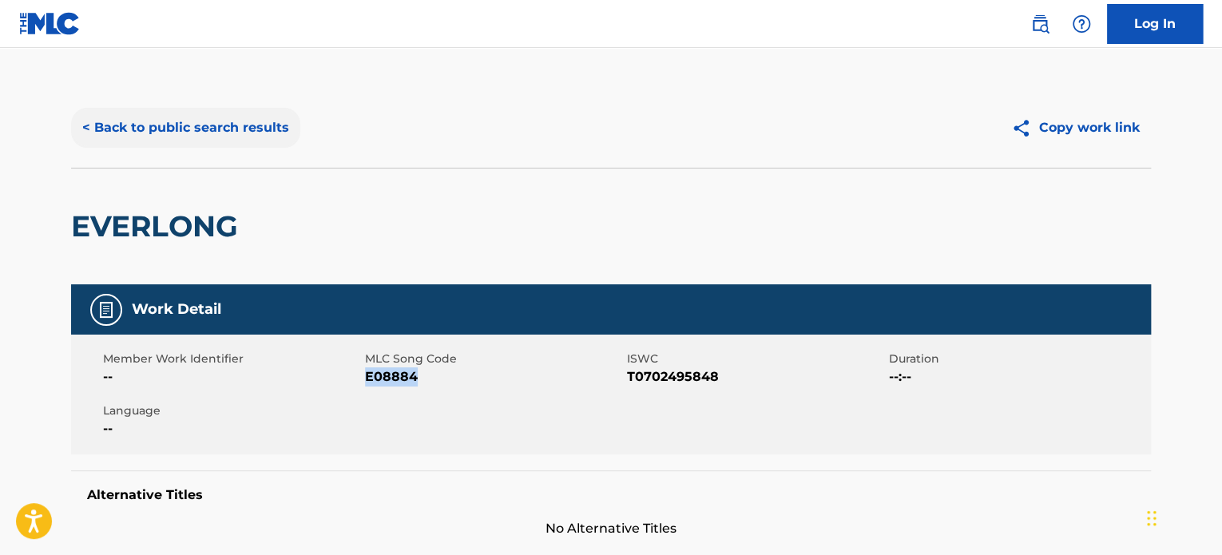
click at [190, 124] on button "< Back to public search results" at bounding box center [185, 128] width 229 height 40
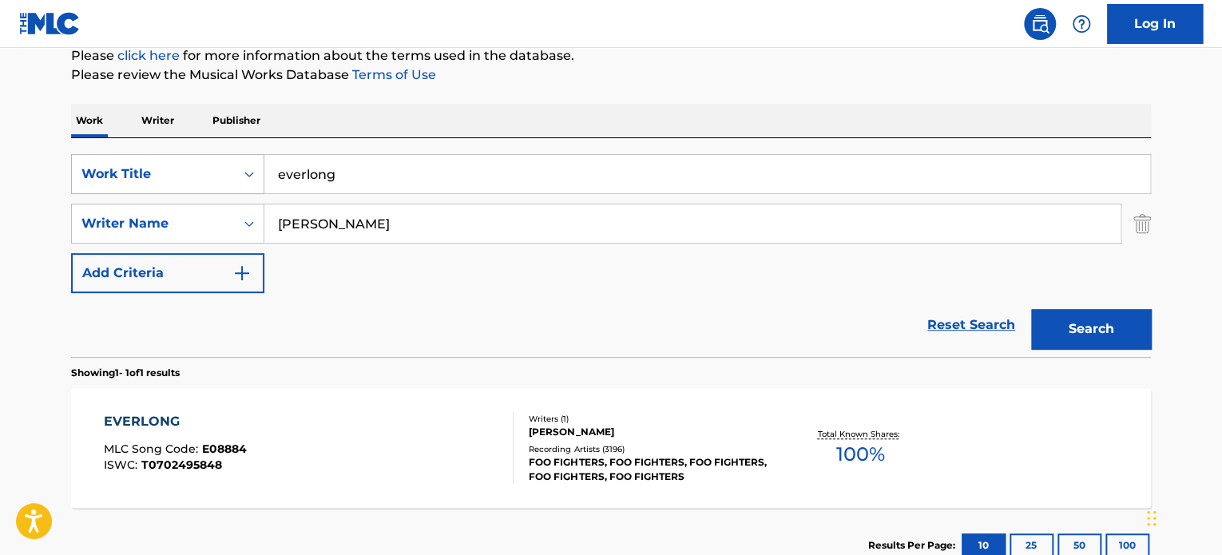
drag, startPoint x: 355, startPoint y: 165, endPoint x: 198, endPoint y: 161, distance: 156.7
click at [198, 161] on div "SearchWithCriteriac9ec5591-510b-4c78-a9e4-a39dc61b5c79 Work Title everlong" at bounding box center [611, 174] width 1080 height 40
type input "Hey ya!"
click at [1140, 225] on img "Search Form" at bounding box center [1143, 224] width 18 height 40
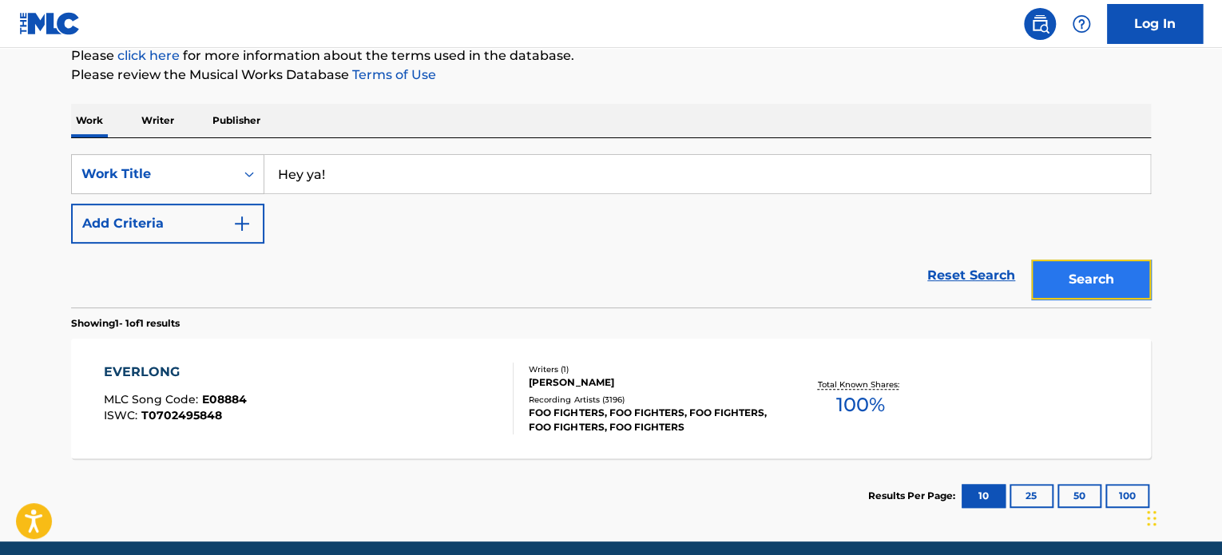
click at [1095, 290] on button "Search" at bounding box center [1091, 280] width 120 height 40
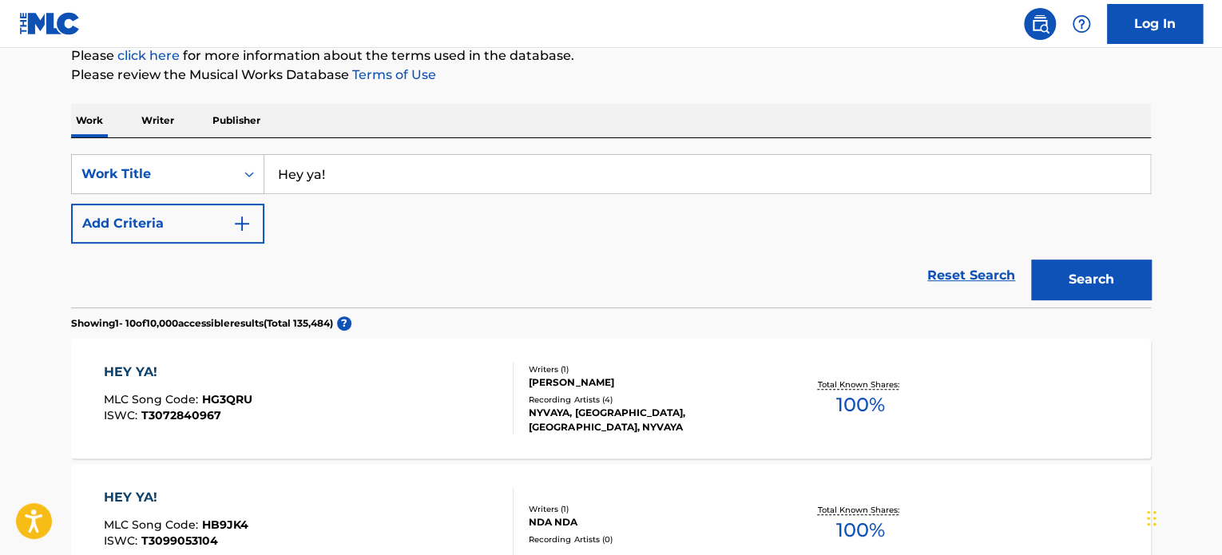
scroll to position [281, 0]
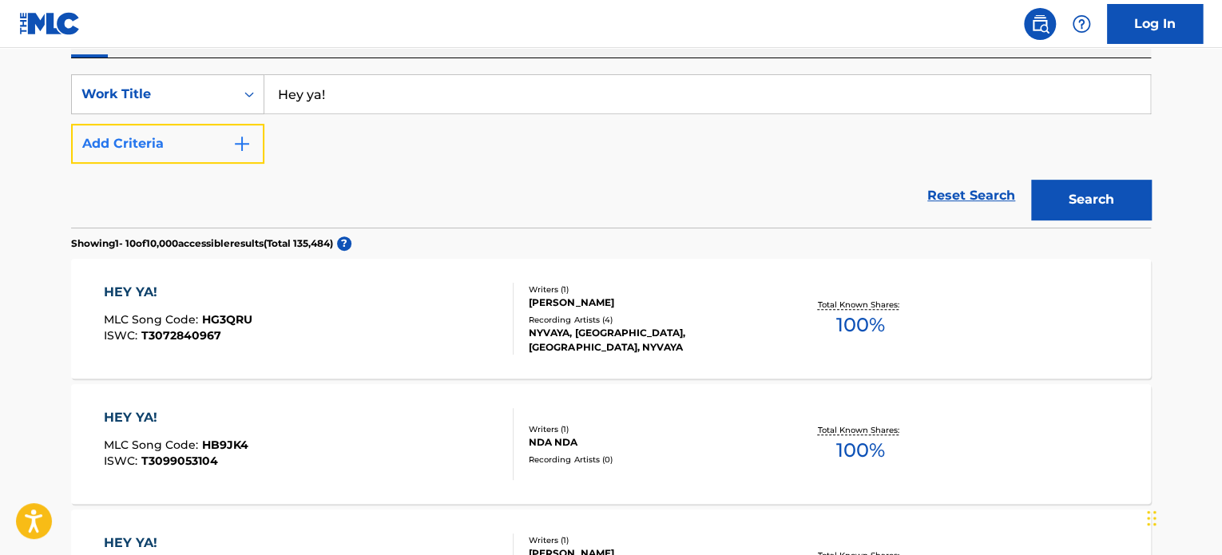
click at [249, 149] on img "Search Form" at bounding box center [241, 143] width 19 height 19
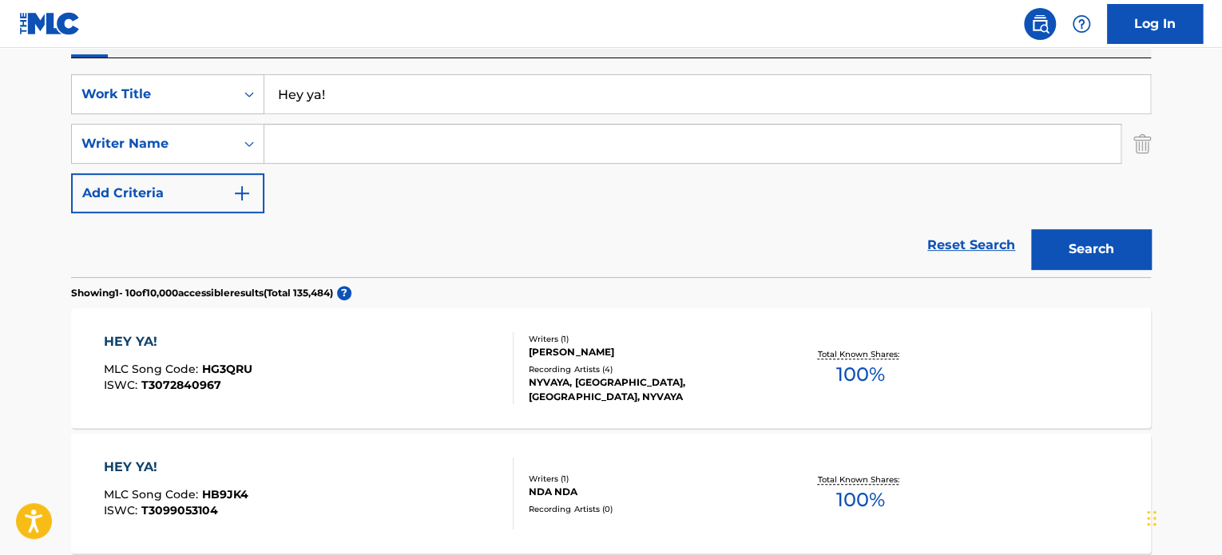
click at [369, 149] on input "Search Form" at bounding box center [692, 144] width 856 height 38
type input "[PERSON_NAME]"
click at [1031, 229] on button "Search" at bounding box center [1091, 249] width 120 height 40
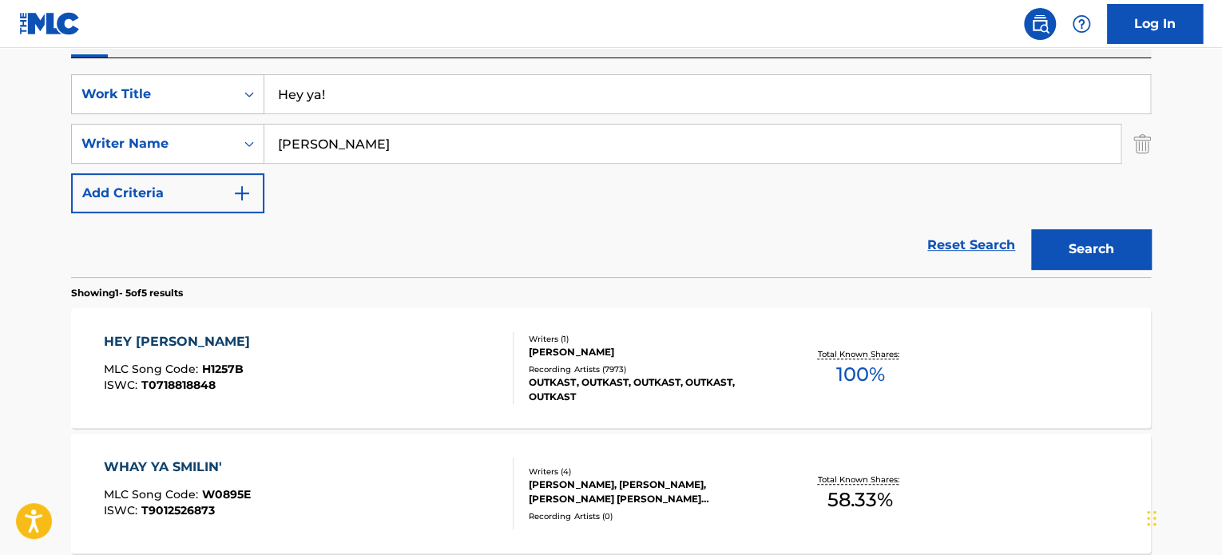
click at [409, 353] on div "HEY YA MLC Song Code : H1257B ISWC : T0718818848" at bounding box center [309, 368] width 411 height 72
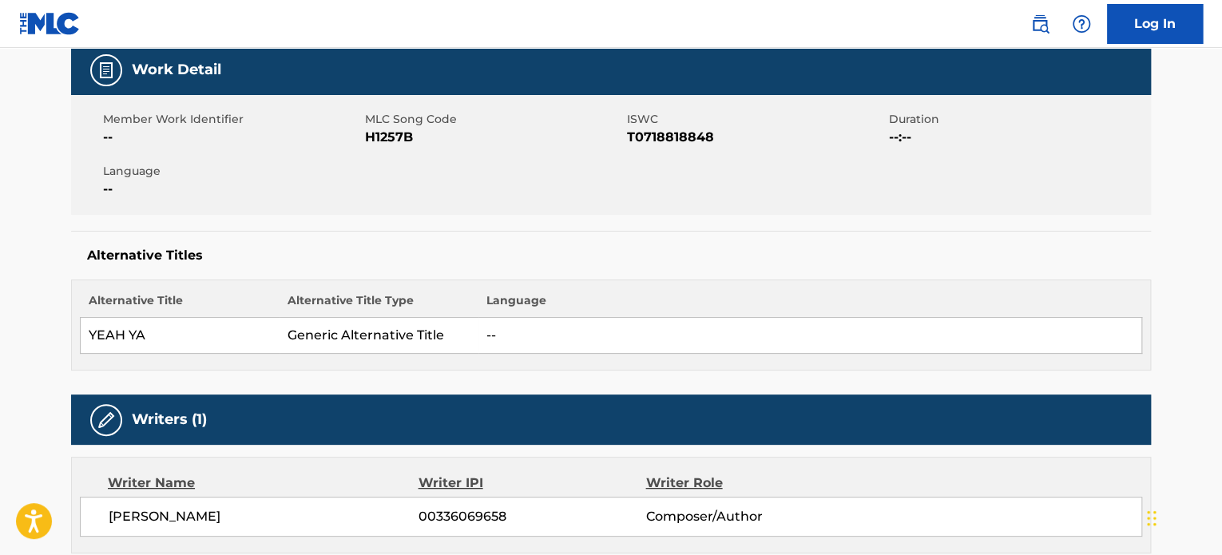
scroll to position [160, 0]
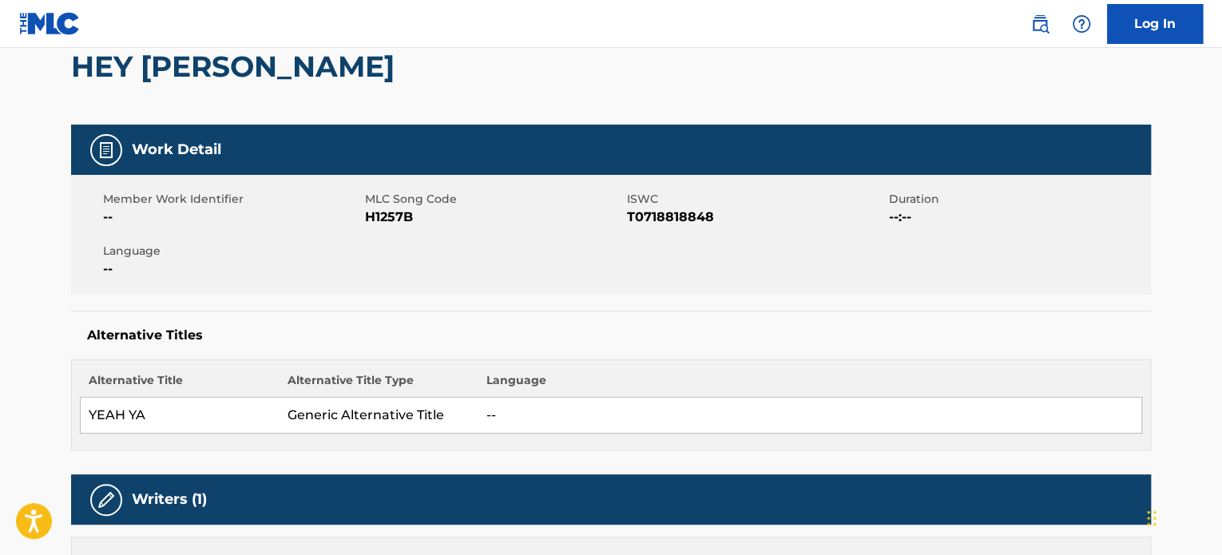
click at [376, 217] on span "H1257B" at bounding box center [494, 217] width 258 height 19
copy span "H1257B"
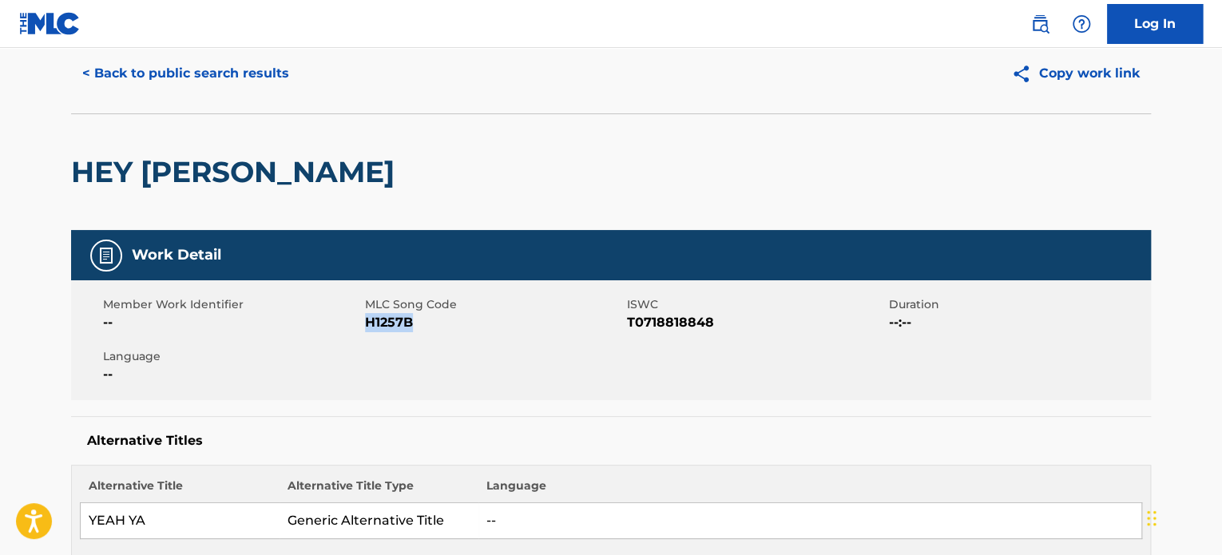
scroll to position [0, 0]
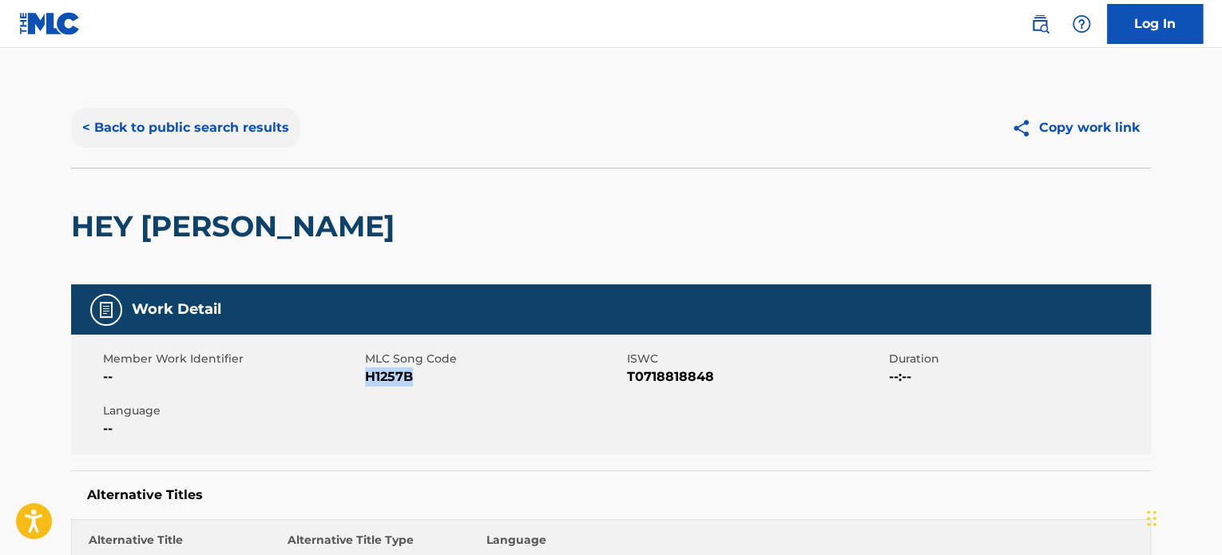
click at [180, 123] on button "< Back to public search results" at bounding box center [185, 128] width 229 height 40
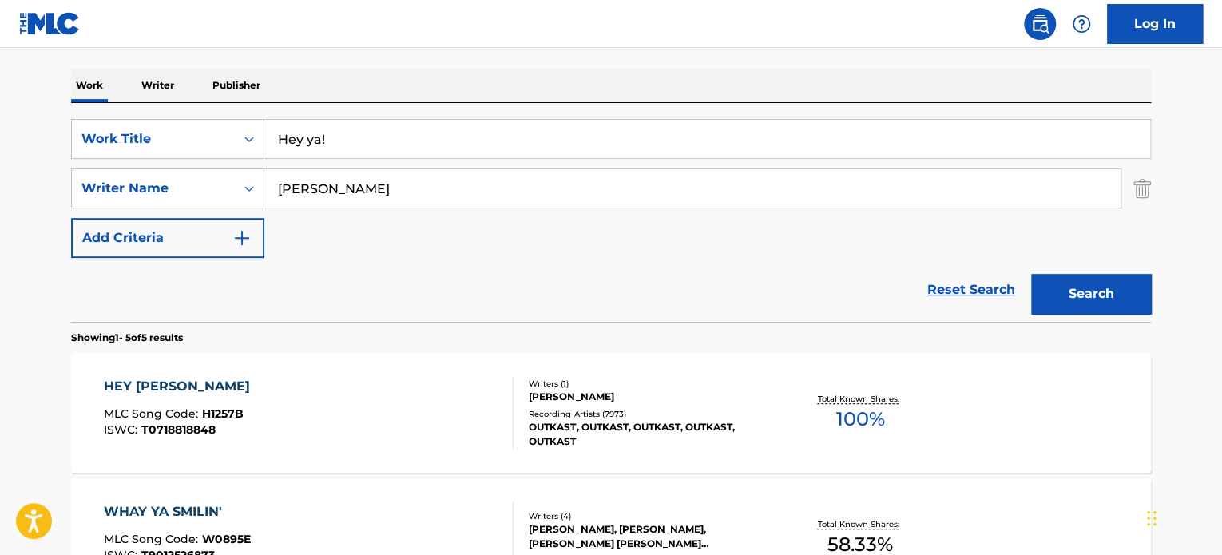
scroll to position [201, 0]
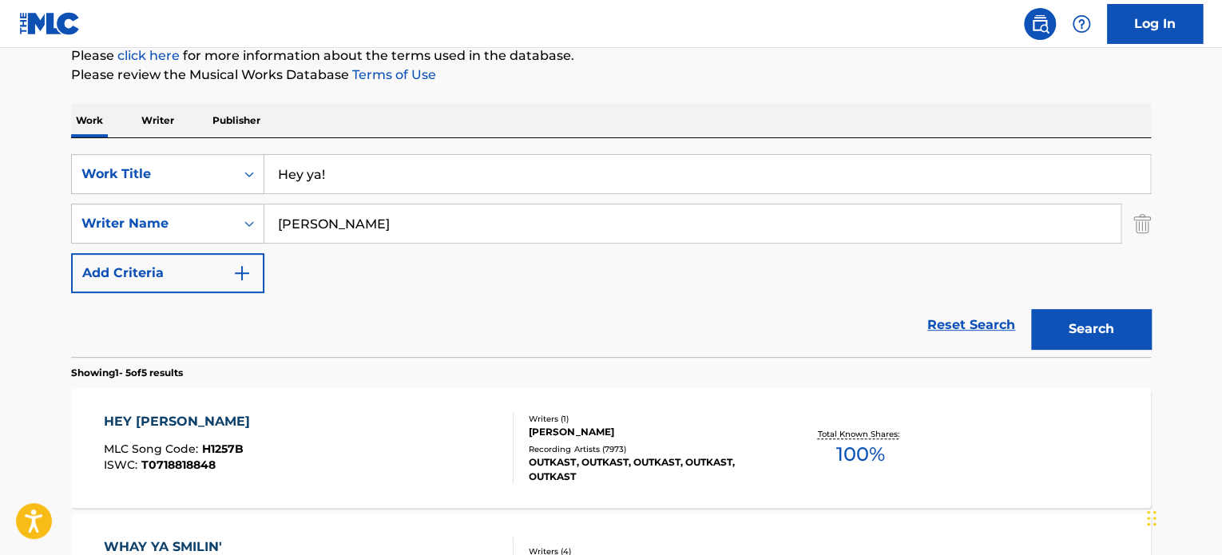
drag, startPoint x: 394, startPoint y: 172, endPoint x: 208, endPoint y: 149, distance: 187.5
click at [208, 149] on div "SearchWithCriteriac9ec5591-510b-4c78-a9e4-a39dc61b5c79 Work Title Hey ya! Searc…" at bounding box center [611, 247] width 1080 height 219
type input "I was all over her"
drag, startPoint x: 390, startPoint y: 224, endPoint x: 231, endPoint y: 222, distance: 159.0
click at [231, 222] on div "SearchWithCriteriae6b44043-693a-4802-a77a-904941132084 Writer Name [PERSON_NAME]" at bounding box center [611, 224] width 1080 height 40
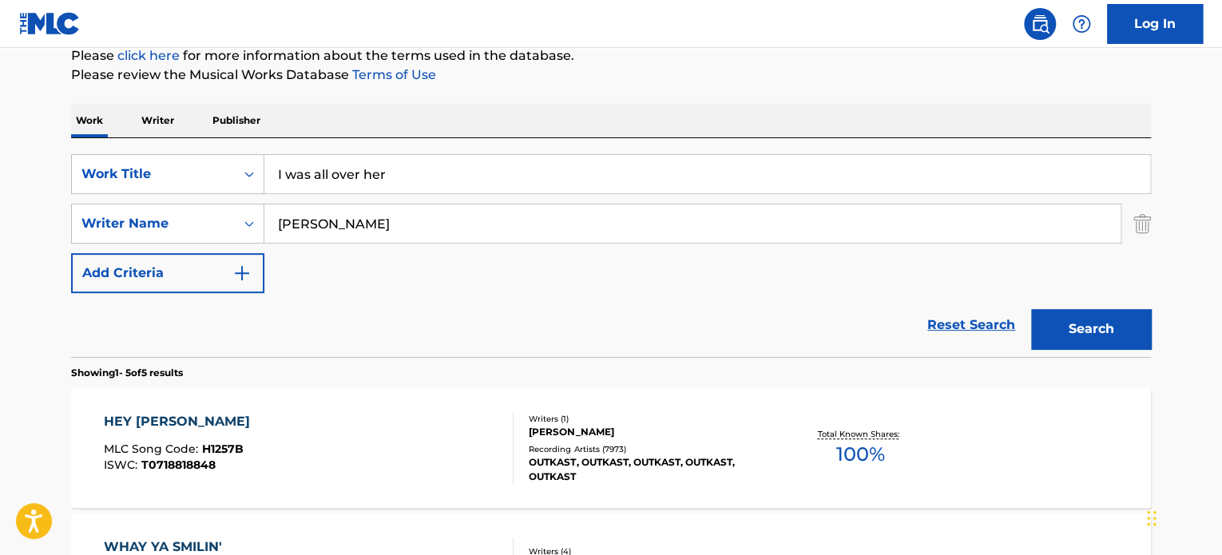
type input "[PERSON_NAME]"
click at [1031, 309] on button "Search" at bounding box center [1091, 329] width 120 height 40
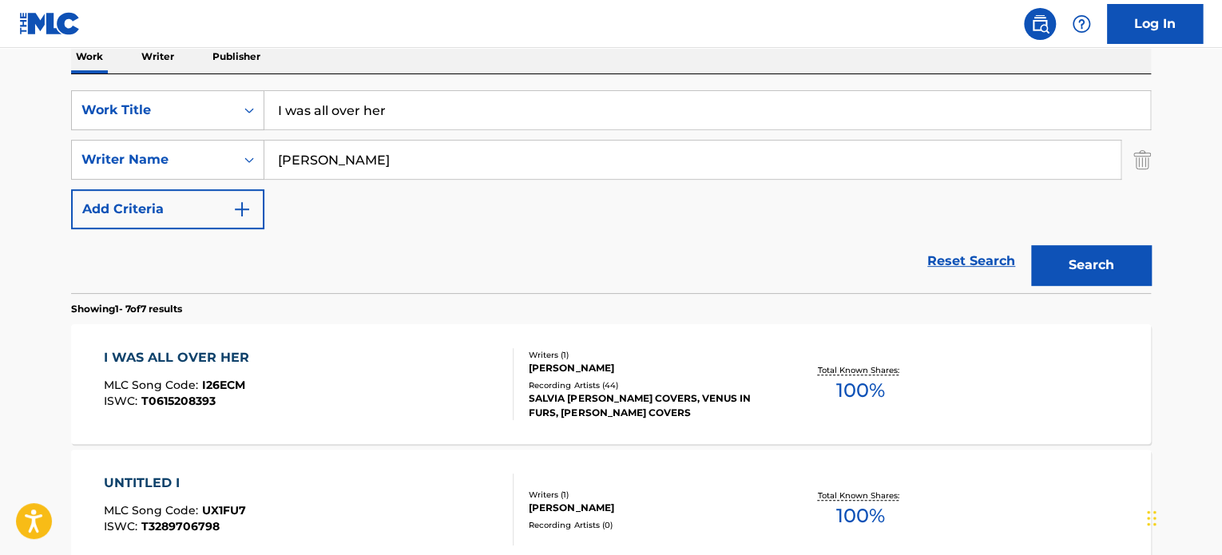
scroll to position [281, 0]
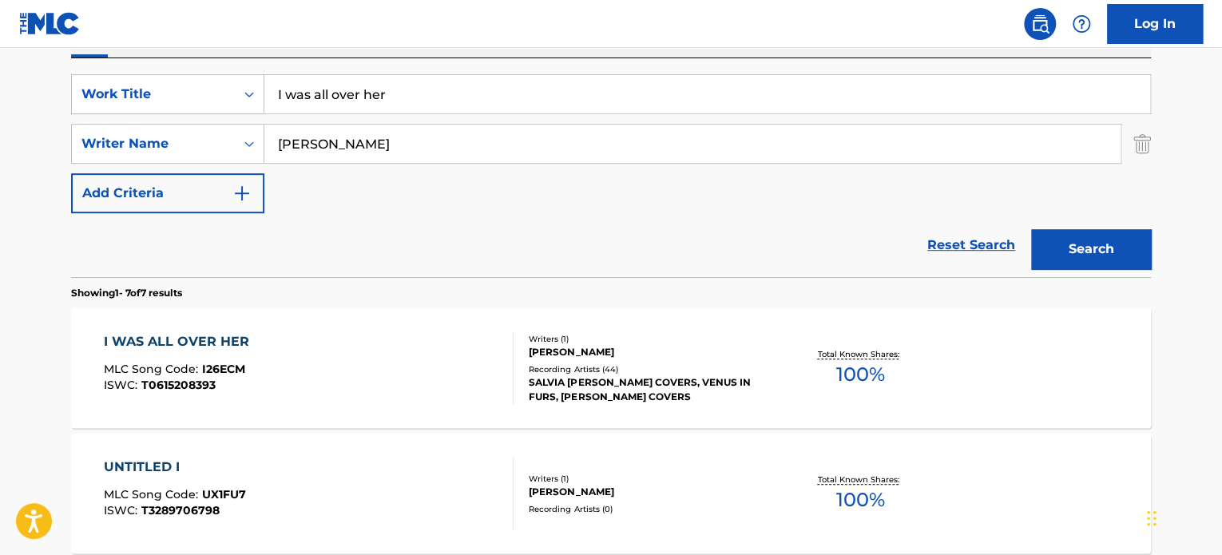
click at [427, 360] on div "I WAS ALL OVER HER MLC Song Code : I26ECM ISWC : T0615208393" at bounding box center [309, 368] width 411 height 72
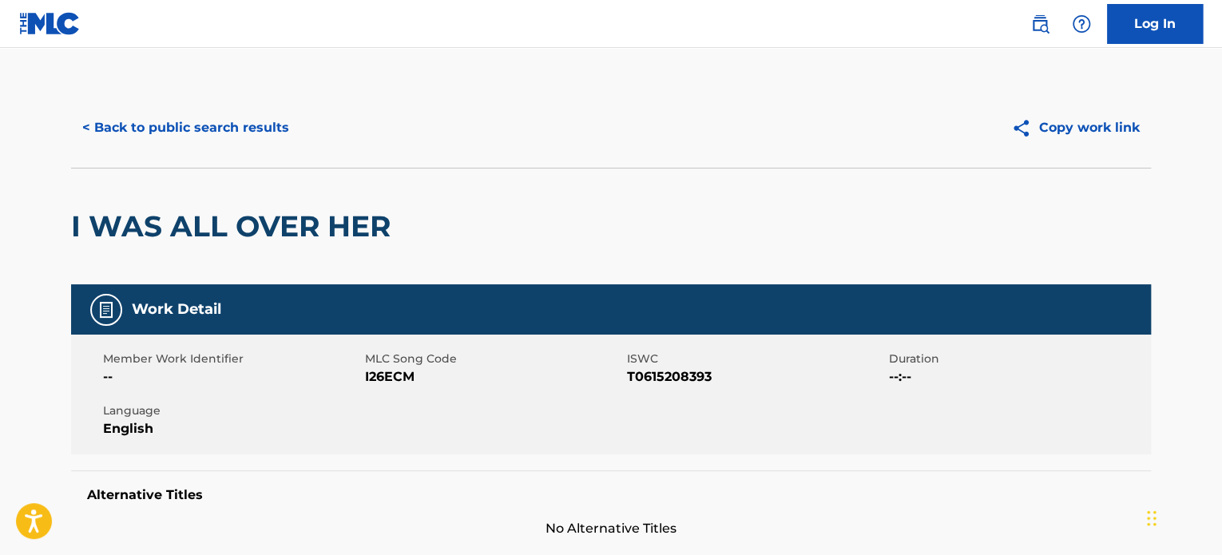
click at [399, 380] on span "I26ECM" at bounding box center [494, 377] width 258 height 19
copy span "I26ECM"
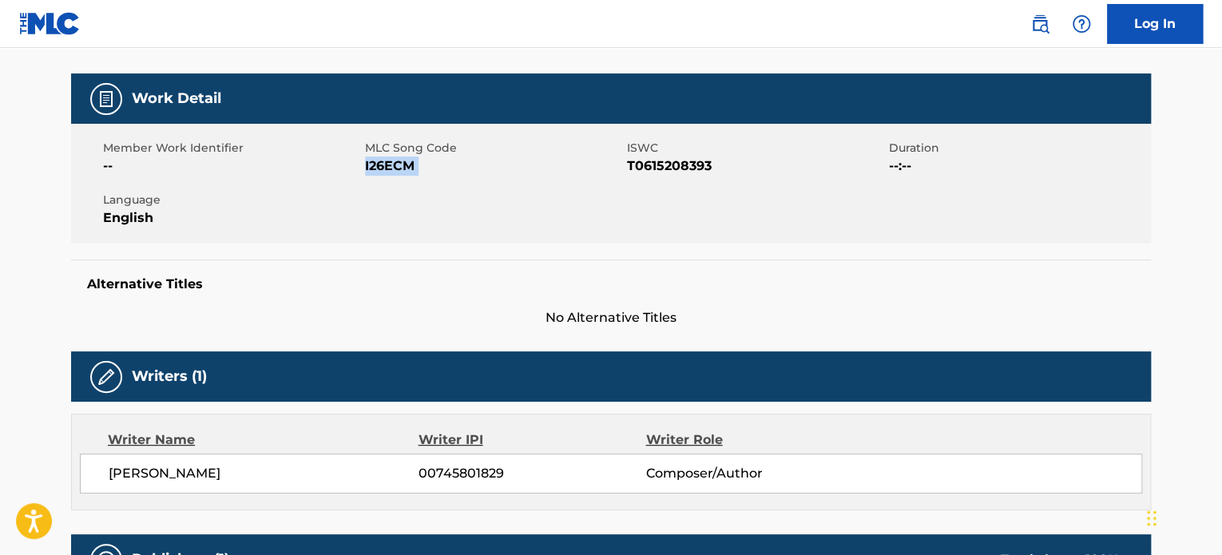
scroll to position [134, 0]
